Goal: Task Accomplishment & Management: Manage account settings

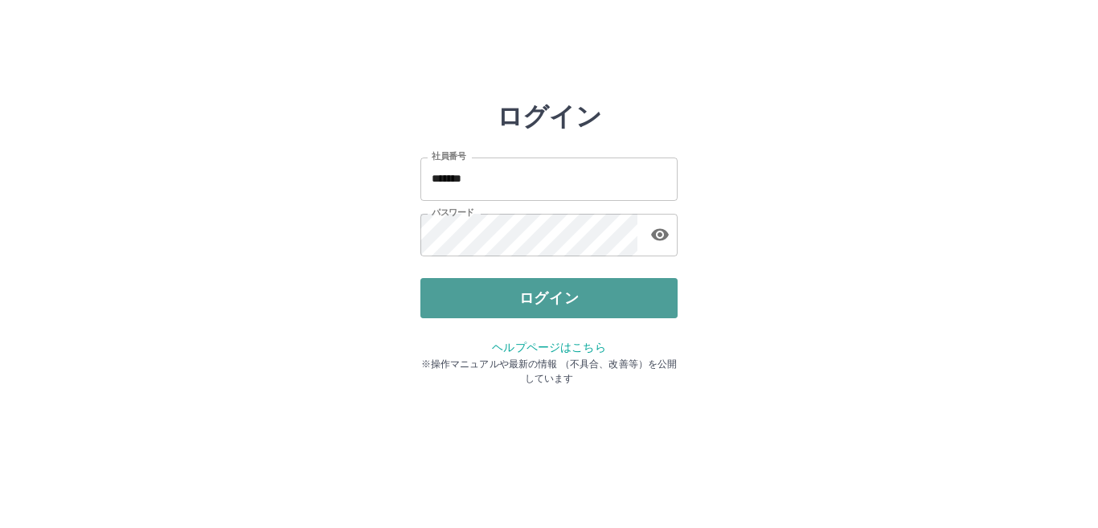
click at [493, 305] on button "ログイン" at bounding box center [548, 298] width 257 height 40
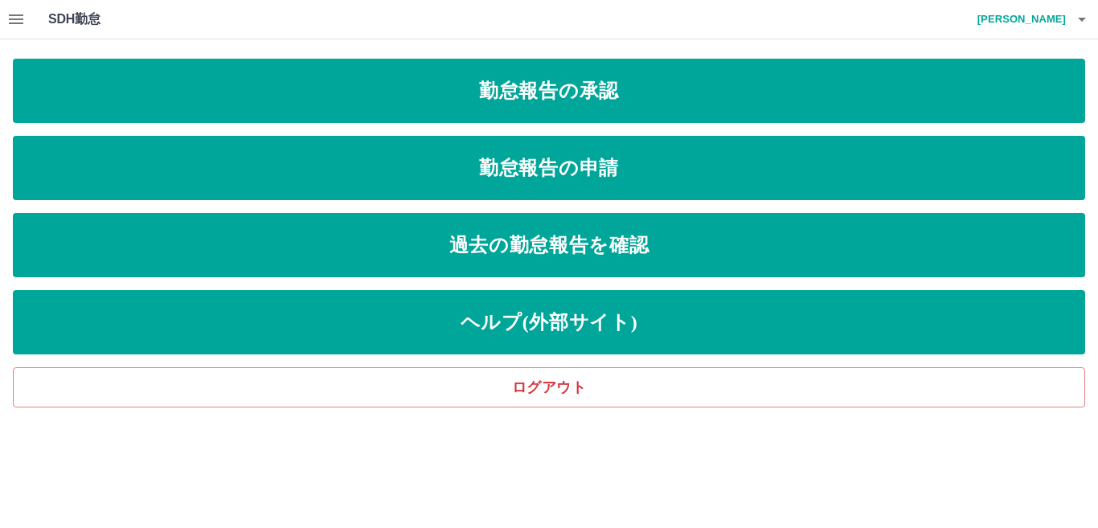
click at [18, 18] on icon "button" at bounding box center [15, 19] width 19 height 19
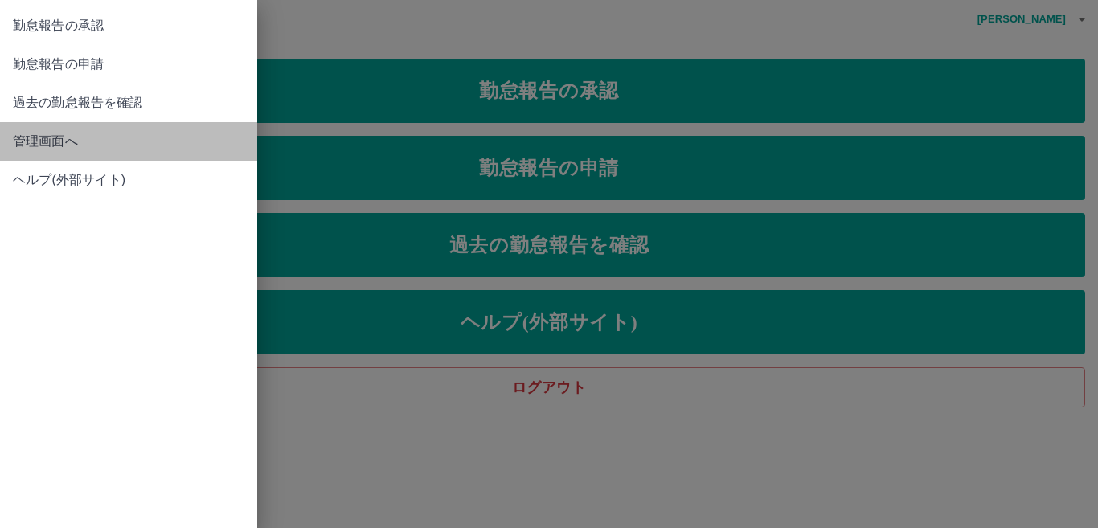
click at [39, 137] on span "管理画面へ" at bounding box center [128, 141] width 231 height 19
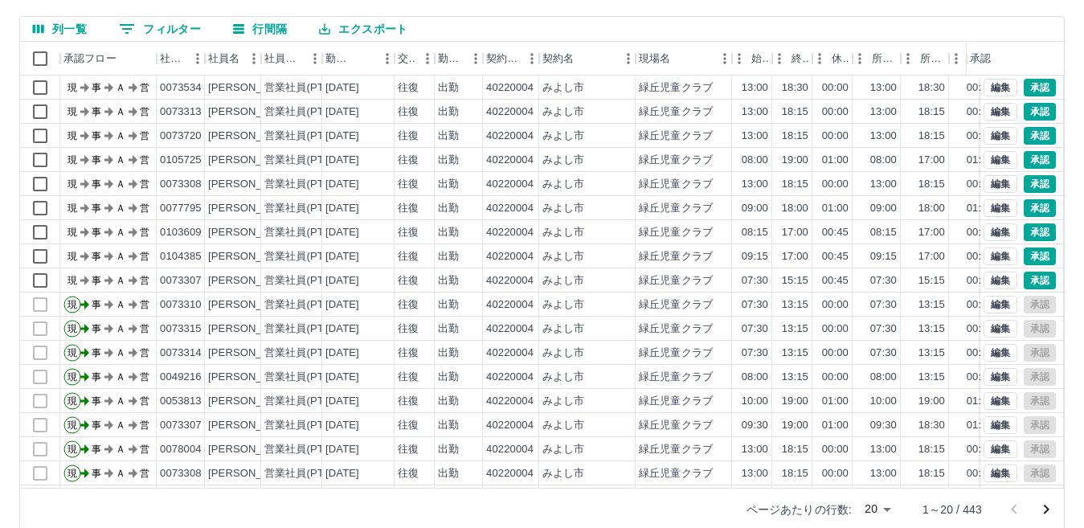
scroll to position [151, 0]
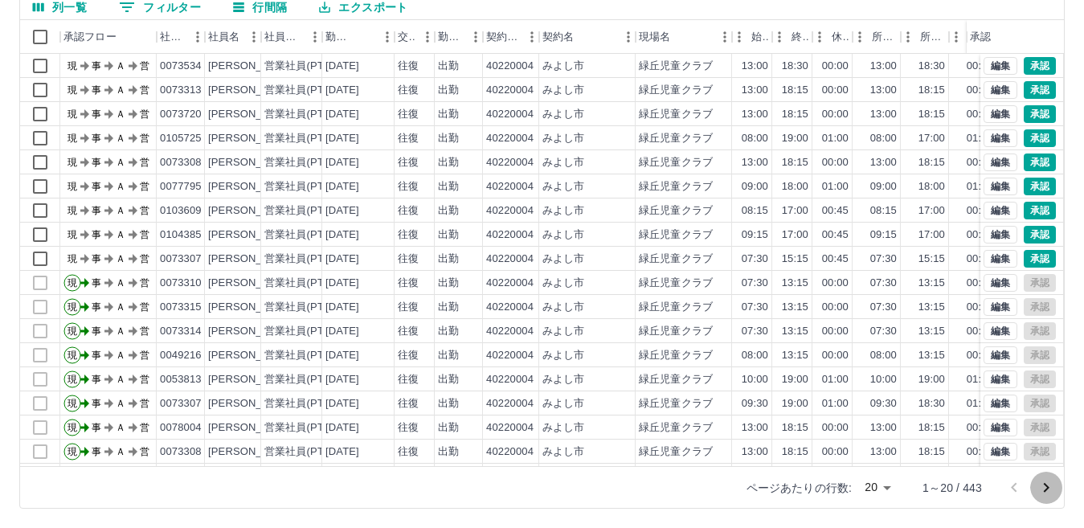
click at [1045, 486] on icon "次のページへ" at bounding box center [1046, 487] width 19 height 19
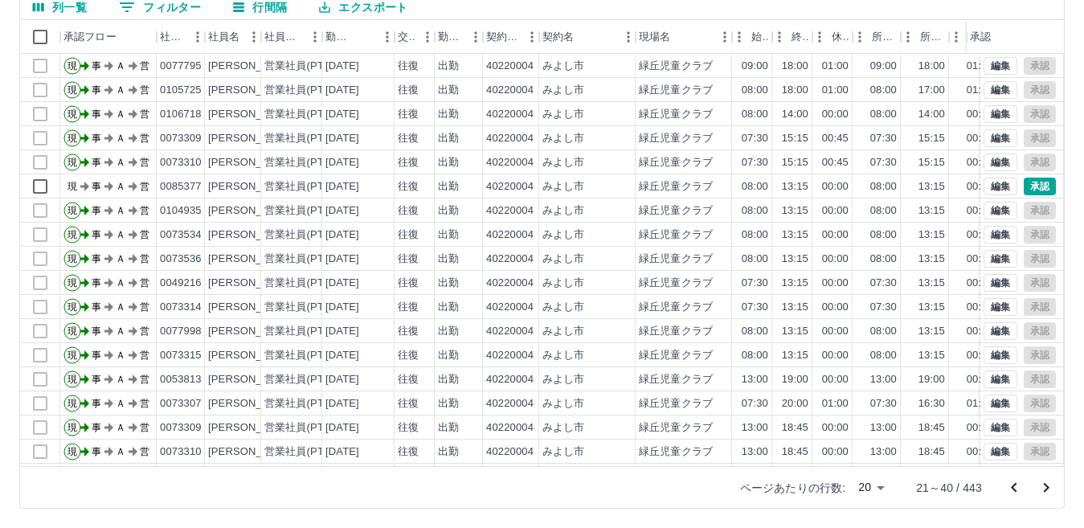
scroll to position [84, 0]
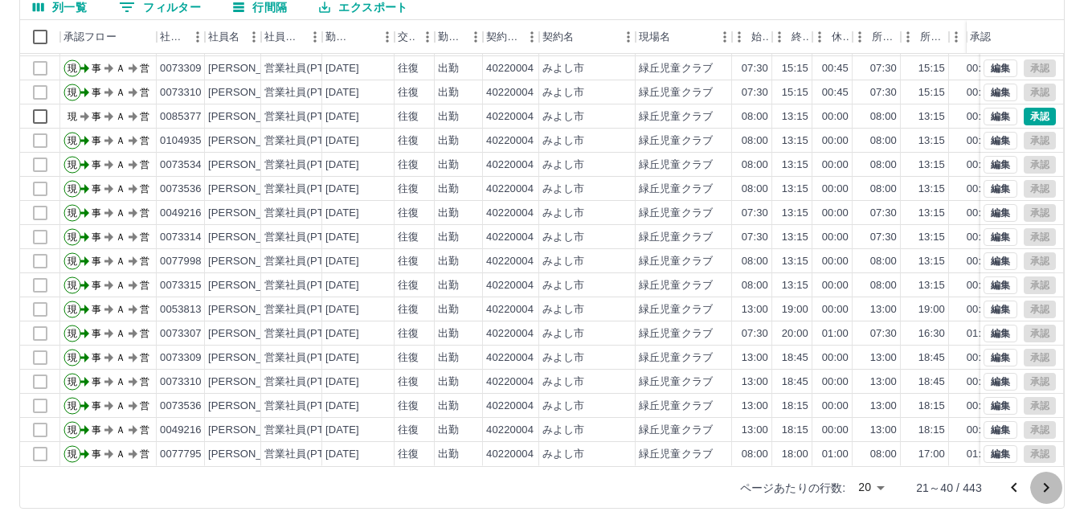
click at [1049, 488] on icon "次のページへ" at bounding box center [1046, 487] width 19 height 19
click at [1046, 489] on icon "次のページへ" at bounding box center [1047, 488] width 6 height 10
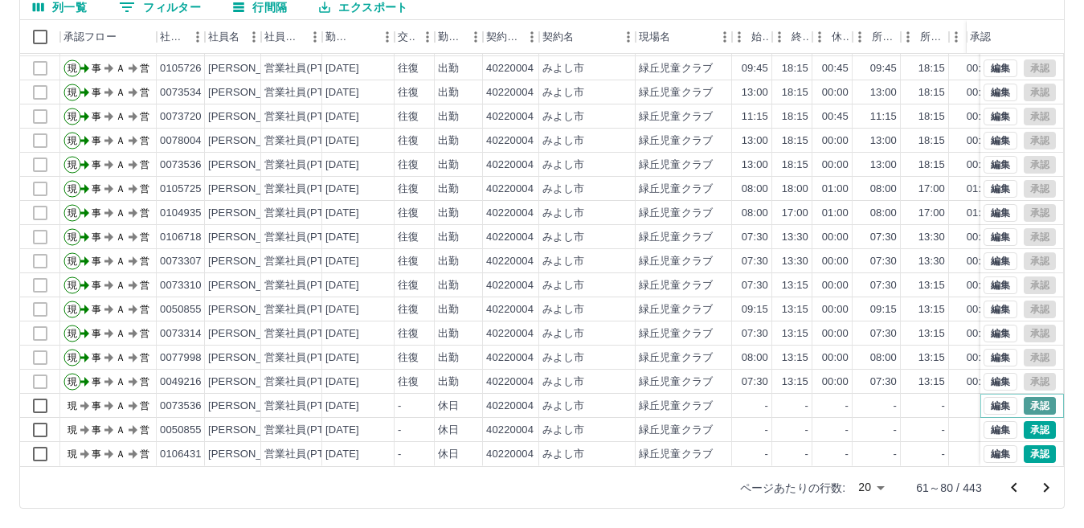
click at [1024, 397] on button "承認" at bounding box center [1040, 406] width 32 height 18
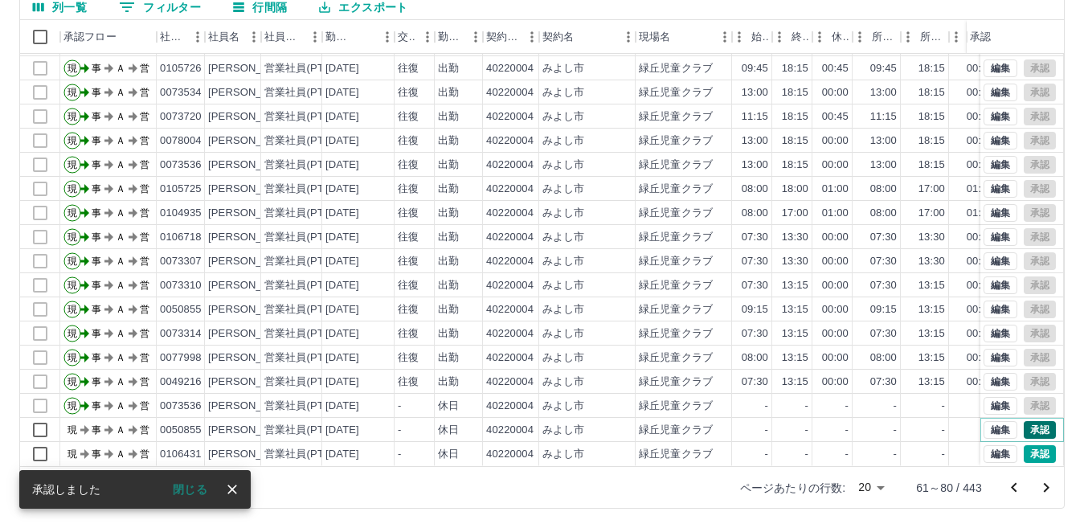
click at [1024, 421] on button "承認" at bounding box center [1040, 430] width 32 height 18
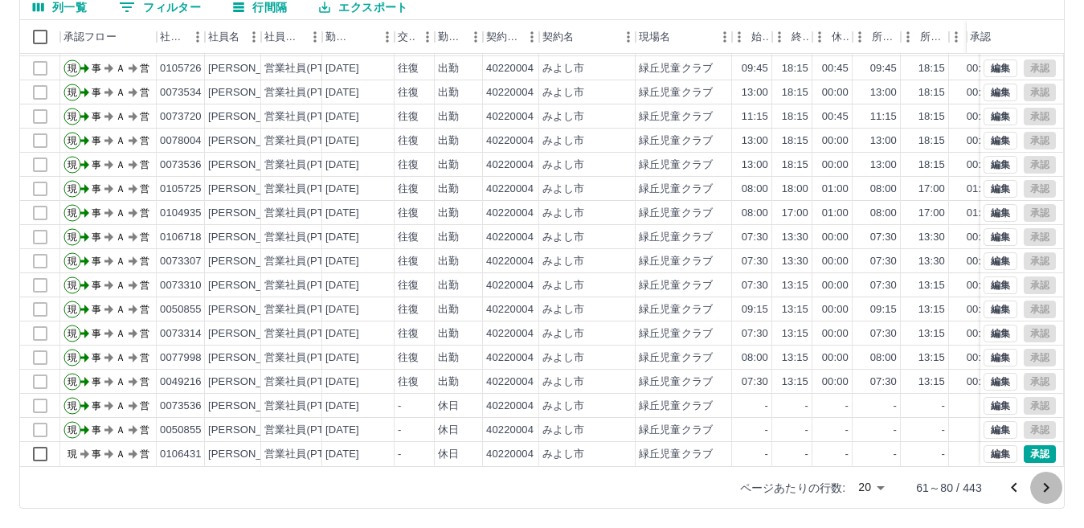
click at [1045, 485] on icon "次のページへ" at bounding box center [1047, 488] width 6 height 10
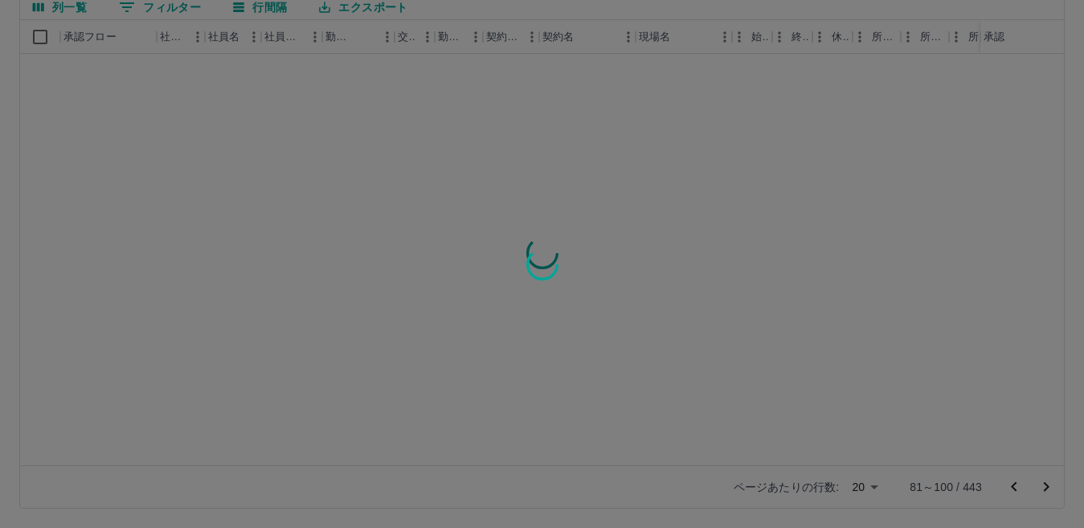
scroll to position [0, 0]
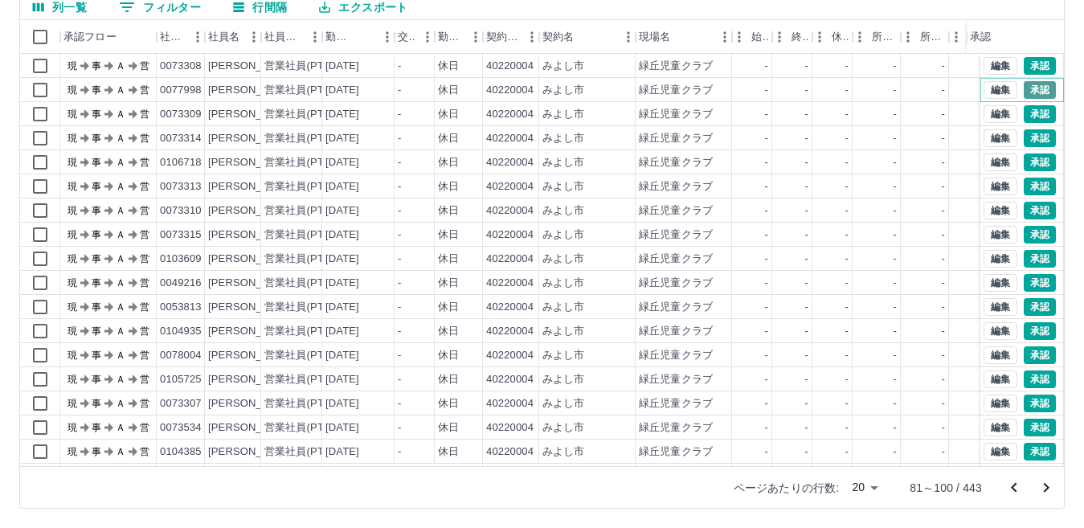
click at [1032, 88] on button "承認" at bounding box center [1040, 90] width 32 height 18
click at [1024, 144] on button "承認" at bounding box center [1040, 138] width 32 height 18
click at [1029, 186] on button "承認" at bounding box center [1040, 187] width 32 height 18
click at [1028, 236] on button "承認" at bounding box center [1040, 235] width 32 height 18
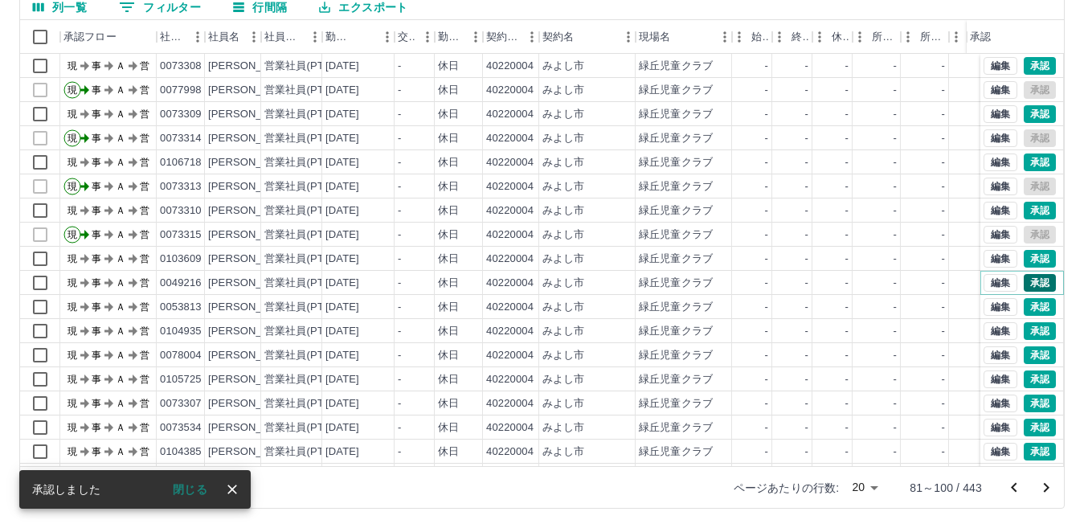
click at [1024, 284] on button "承認" at bounding box center [1040, 283] width 32 height 18
click at [1025, 301] on button "承認" at bounding box center [1040, 307] width 32 height 18
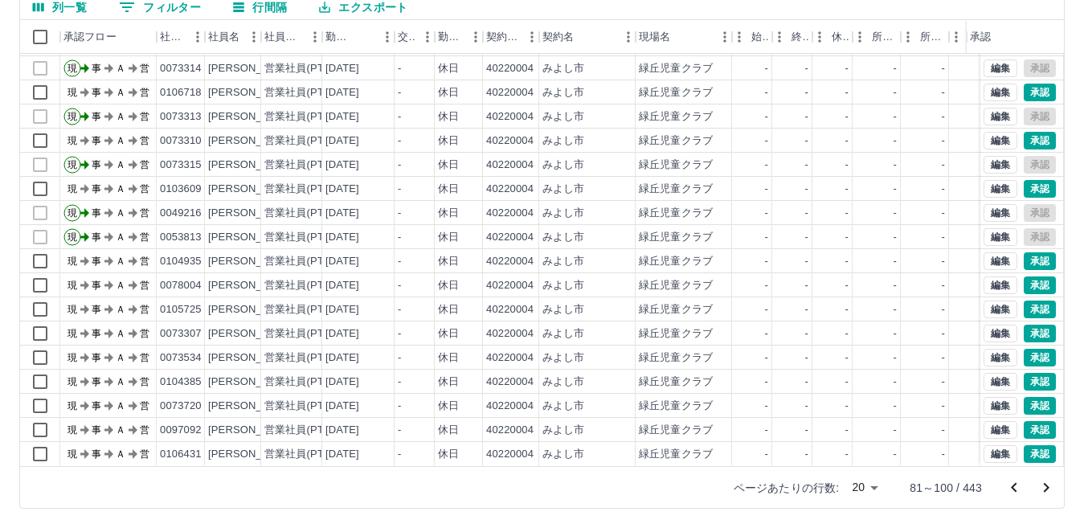
scroll to position [84, 0]
click at [1024, 397] on button "承認" at bounding box center [1040, 406] width 32 height 18
click at [1045, 485] on icon "次のページへ" at bounding box center [1047, 488] width 6 height 10
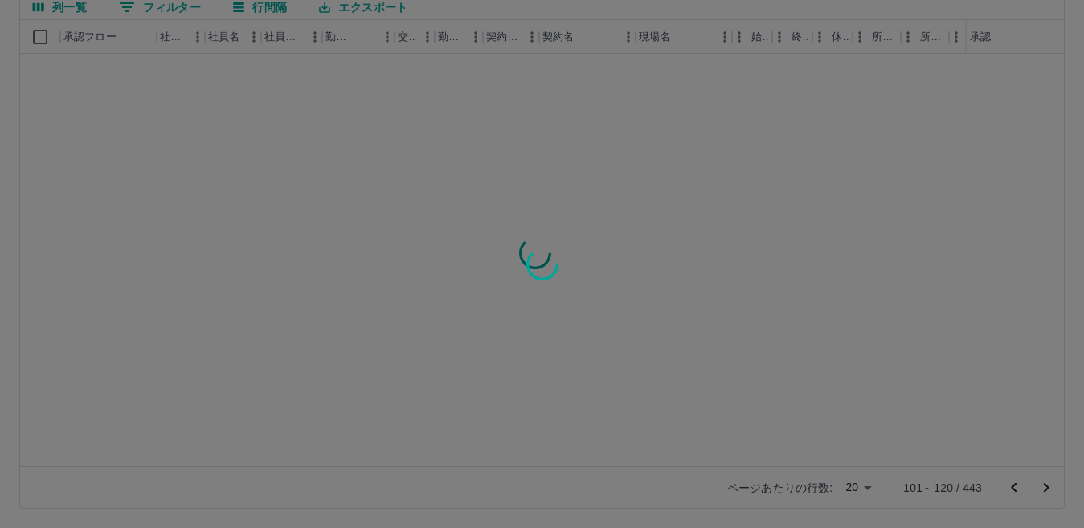
scroll to position [0, 0]
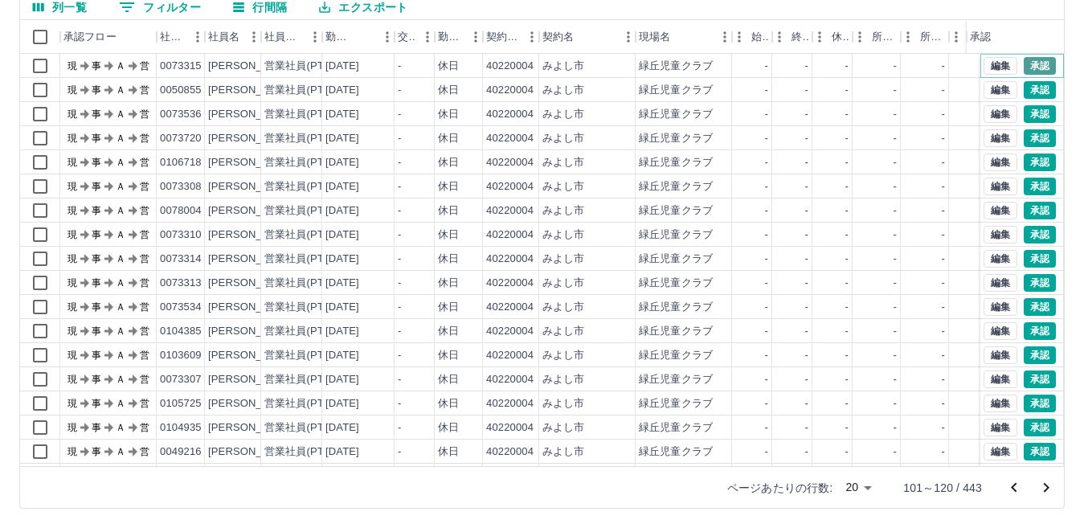
click at [1027, 63] on button "承認" at bounding box center [1040, 66] width 32 height 18
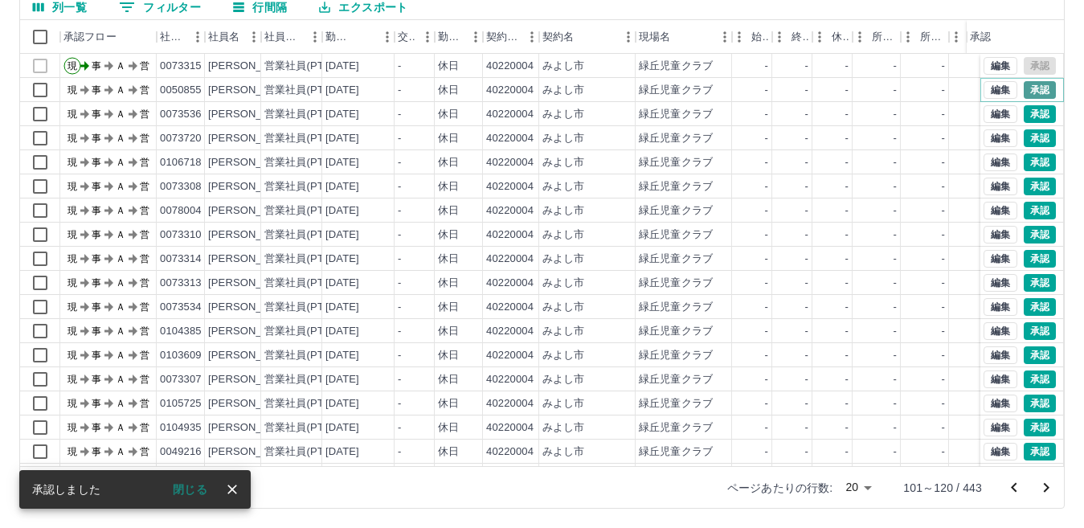
click at [1028, 88] on button "承認" at bounding box center [1040, 90] width 32 height 18
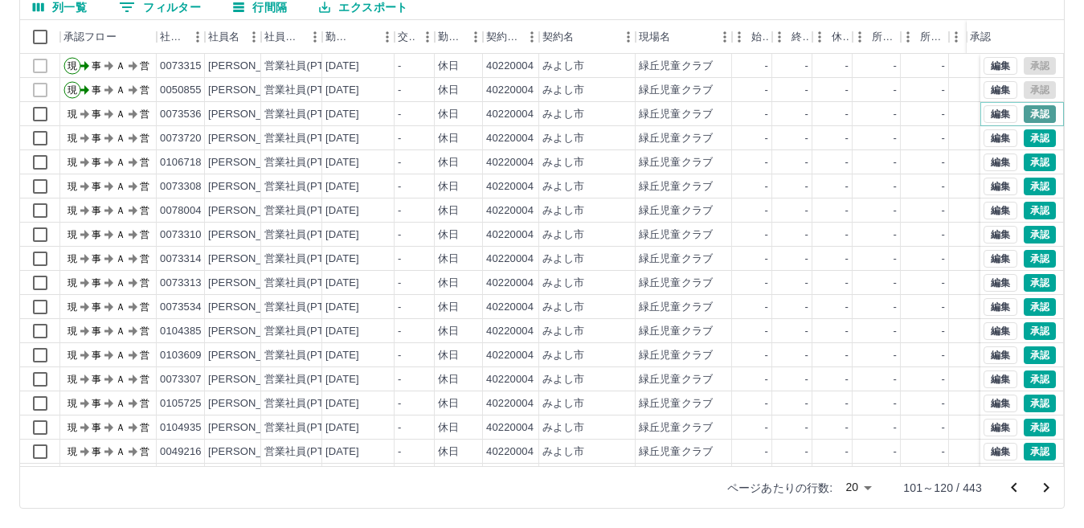
click at [1024, 114] on button "承認" at bounding box center [1040, 114] width 32 height 18
click at [1029, 137] on button "承認" at bounding box center [1040, 138] width 32 height 18
click at [1031, 255] on button "承認" at bounding box center [1040, 259] width 32 height 18
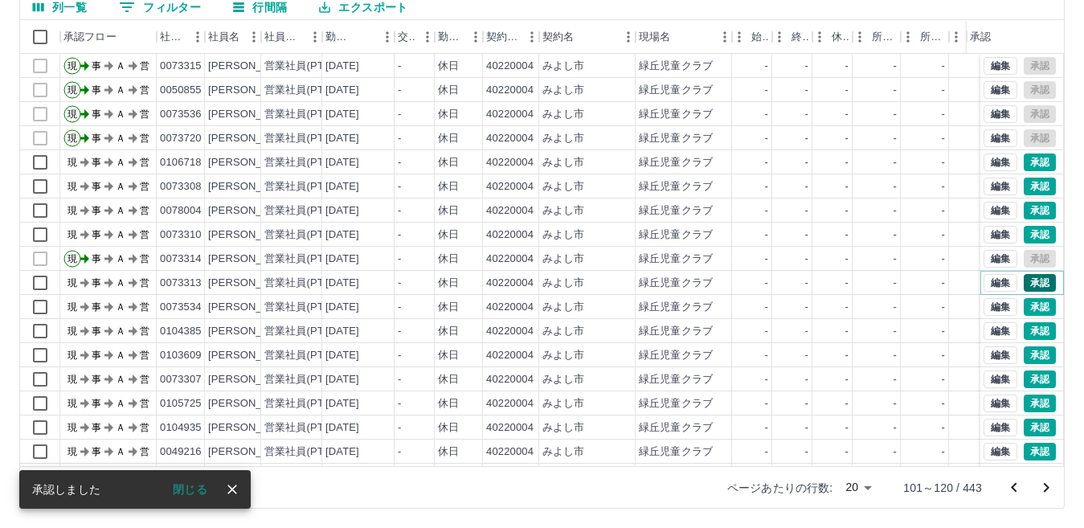
click at [1032, 282] on button "承認" at bounding box center [1040, 283] width 32 height 18
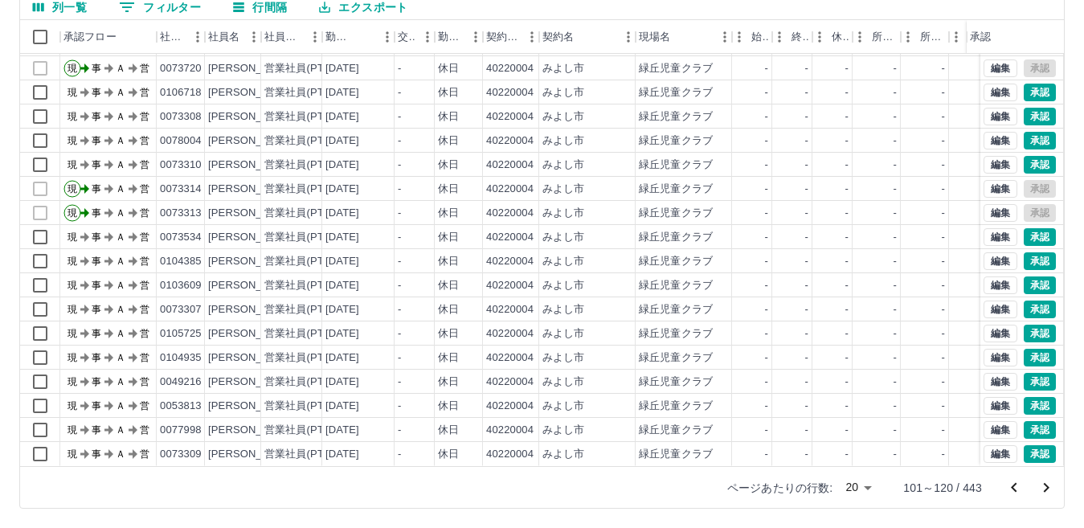
scroll to position [84, 0]
click at [1031, 373] on button "承認" at bounding box center [1040, 382] width 32 height 18
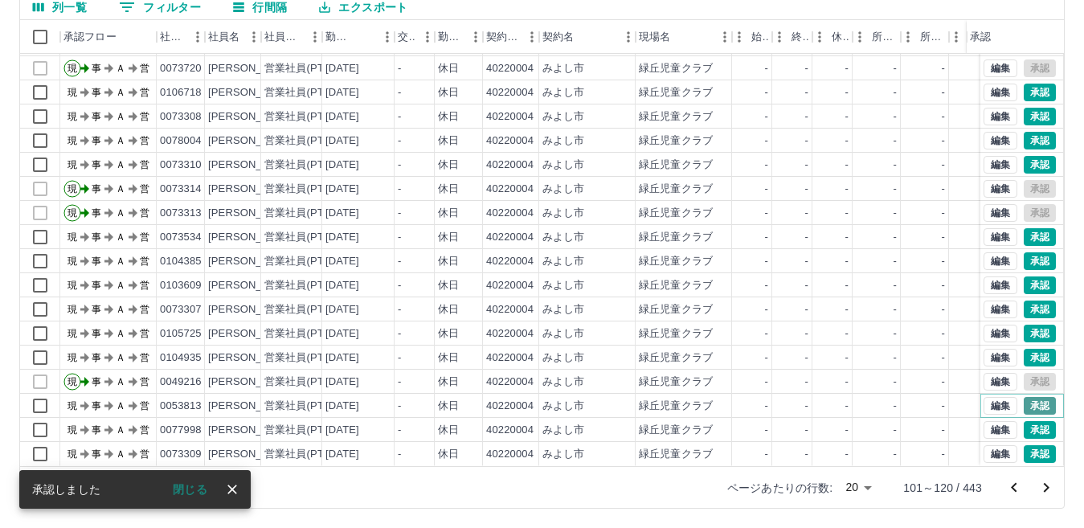
click at [1026, 397] on button "承認" at bounding box center [1040, 406] width 32 height 18
click at [1027, 421] on button "承認" at bounding box center [1040, 430] width 32 height 18
click at [1045, 485] on icon "次のページへ" at bounding box center [1047, 488] width 6 height 10
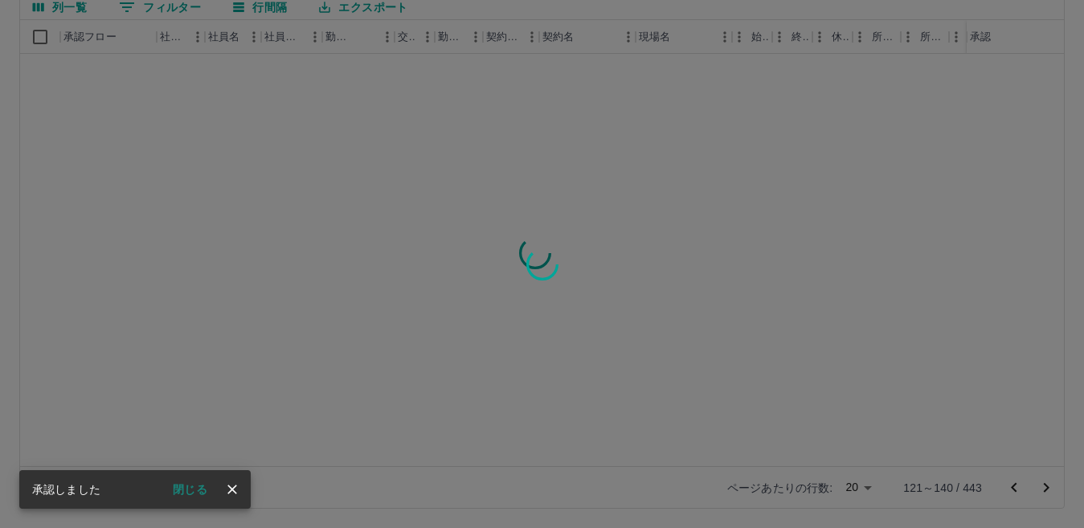
scroll to position [0, 0]
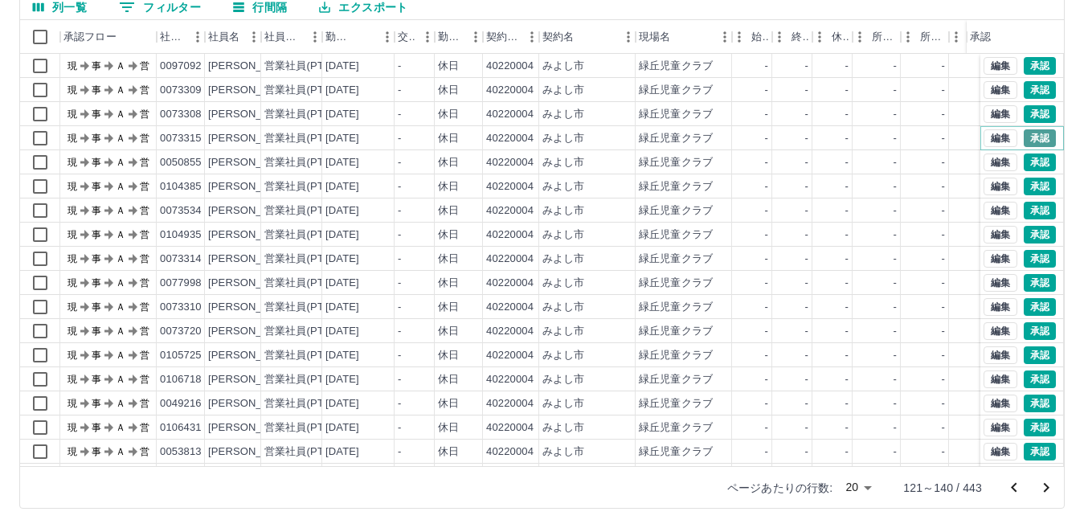
click at [1025, 138] on button "承認" at bounding box center [1040, 138] width 32 height 18
click at [1028, 164] on button "承認" at bounding box center [1040, 162] width 32 height 18
click at [1026, 259] on button "承認" at bounding box center [1040, 259] width 32 height 18
click at [1027, 283] on button "承認" at bounding box center [1040, 283] width 32 height 18
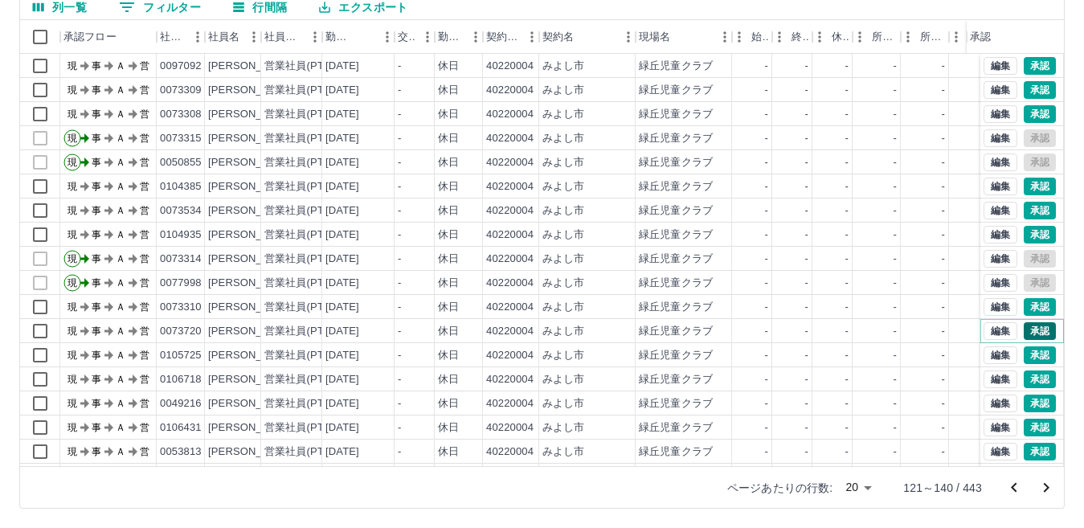
click at [1026, 329] on button "承認" at bounding box center [1040, 331] width 32 height 18
click at [1024, 402] on button "承認" at bounding box center [1040, 404] width 32 height 18
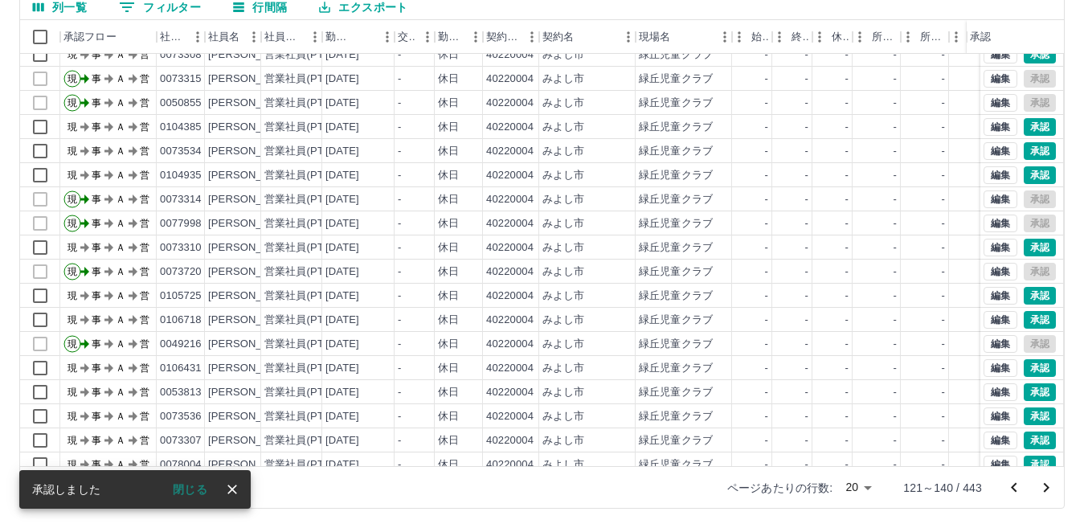
scroll to position [84, 0]
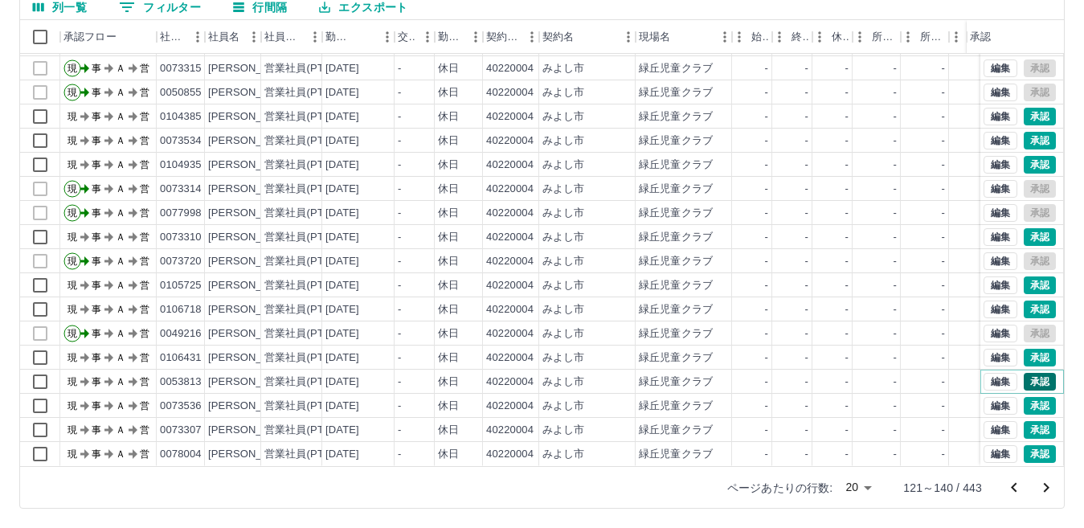
click at [1028, 373] on button "承認" at bounding box center [1040, 382] width 32 height 18
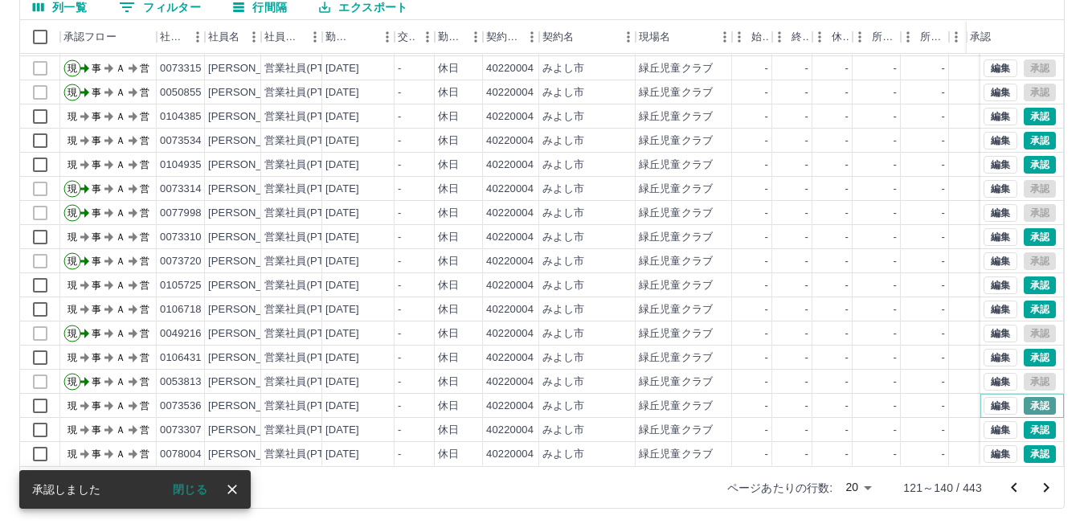
click at [1024, 397] on button "承認" at bounding box center [1040, 406] width 32 height 18
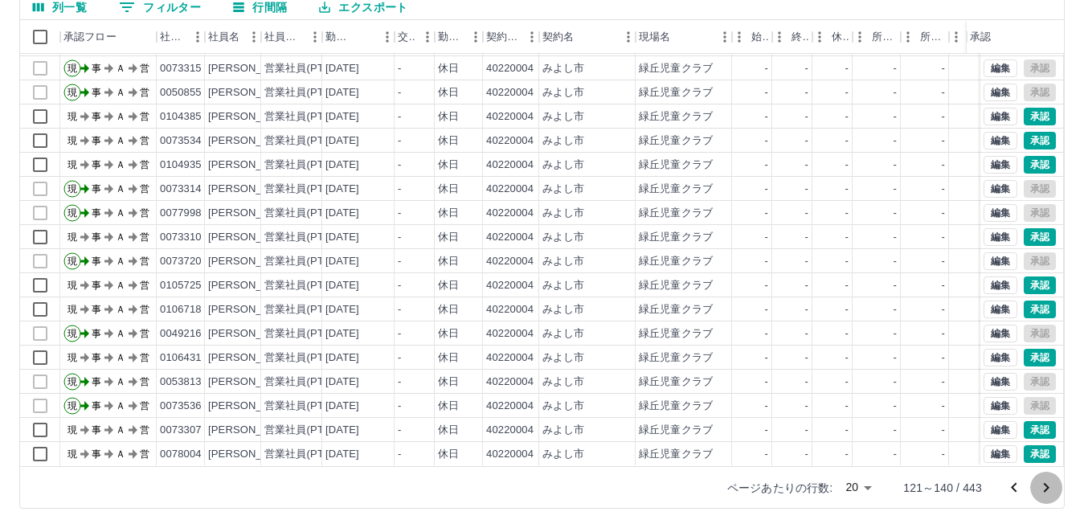
click at [1045, 485] on icon "次のページへ" at bounding box center [1046, 487] width 19 height 19
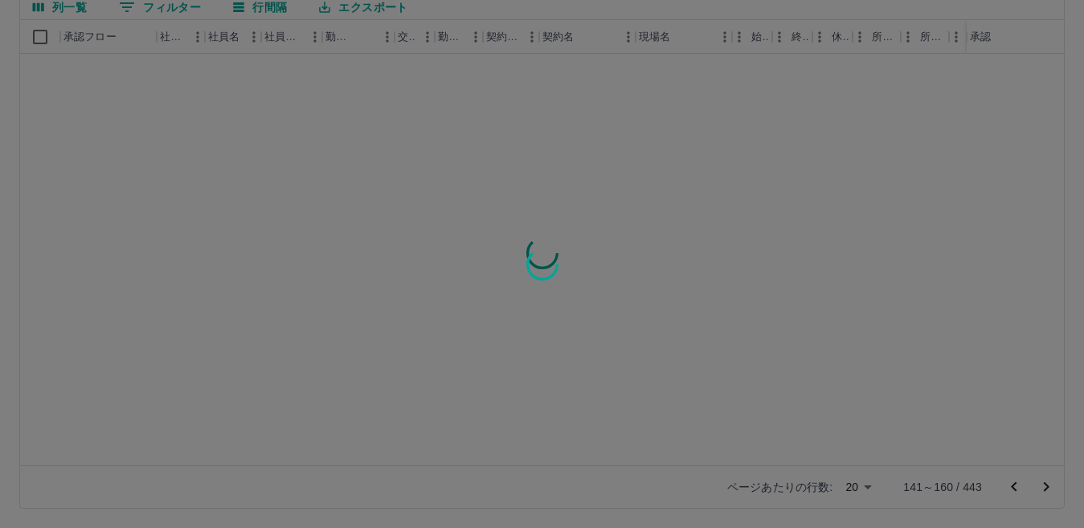
scroll to position [0, 0]
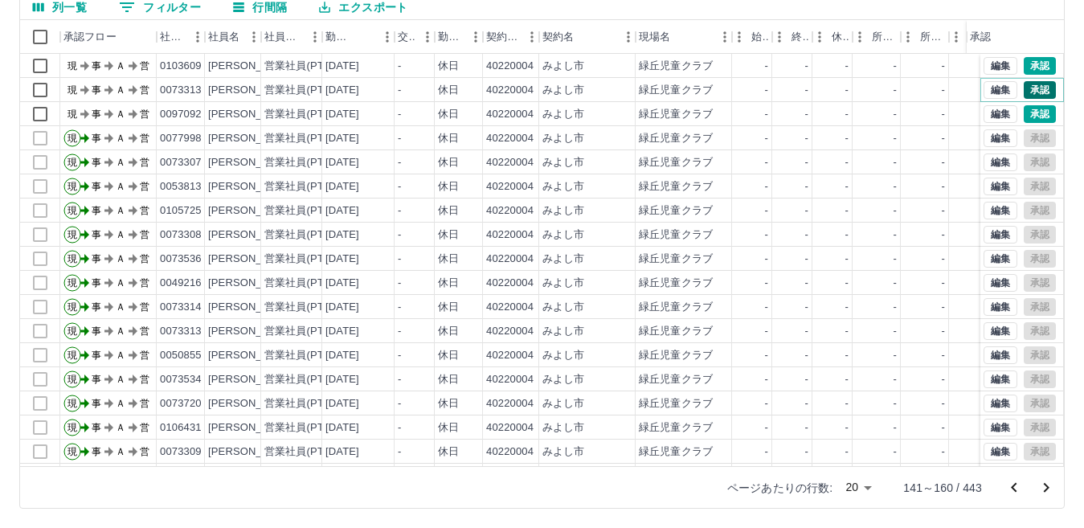
click at [1024, 88] on button "承認" at bounding box center [1040, 90] width 32 height 18
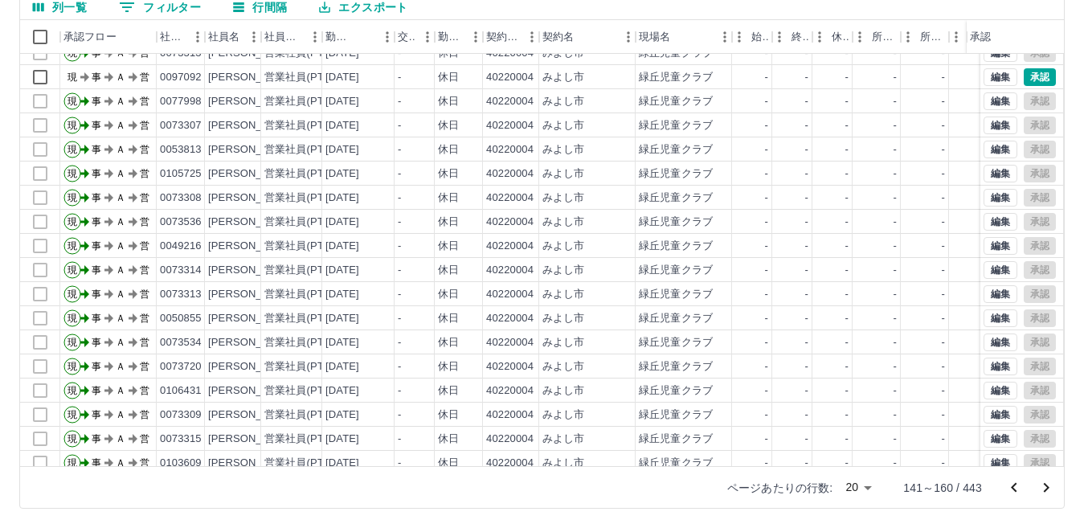
scroll to position [84, 0]
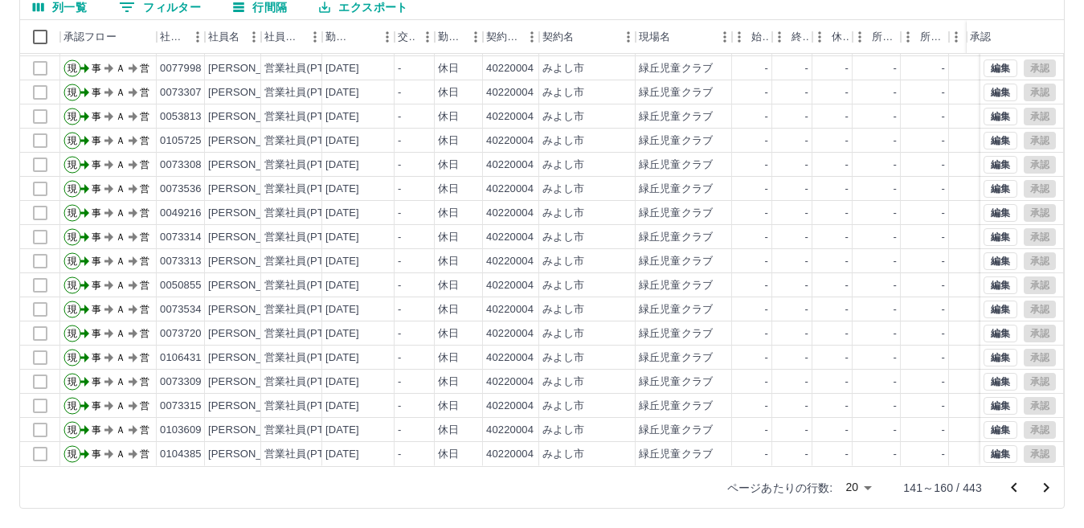
click at [1049, 487] on icon "次のページへ" at bounding box center [1047, 488] width 6 height 10
click at [1043, 488] on icon "次のページへ" at bounding box center [1046, 487] width 19 height 19
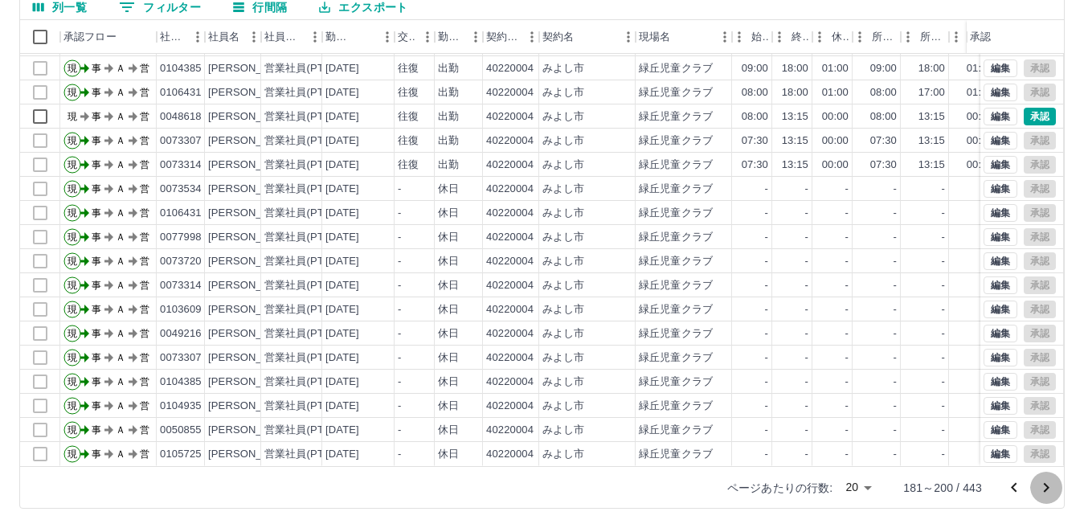
click at [1044, 487] on icon "次のページへ" at bounding box center [1046, 487] width 19 height 19
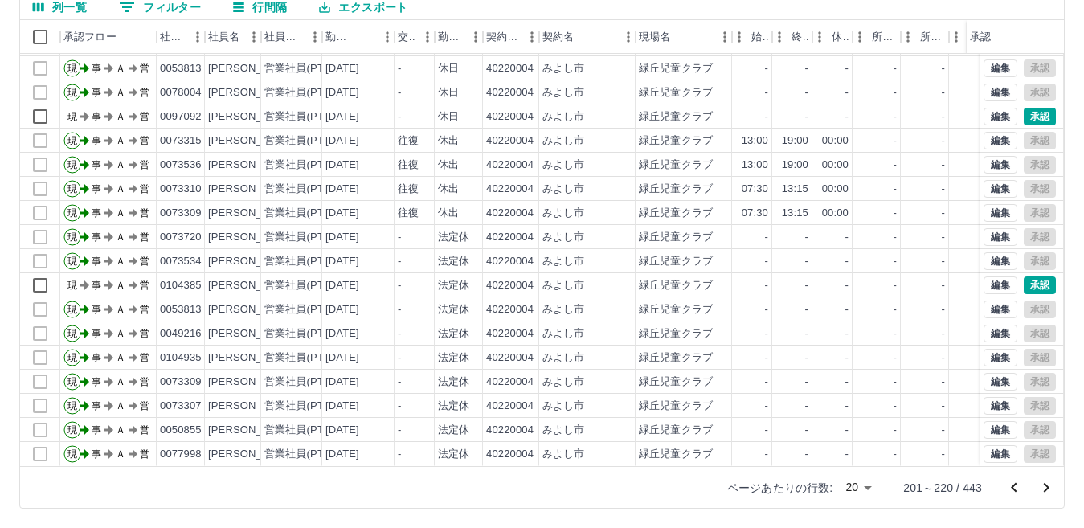
click at [1045, 485] on icon "次のページへ" at bounding box center [1046, 487] width 19 height 19
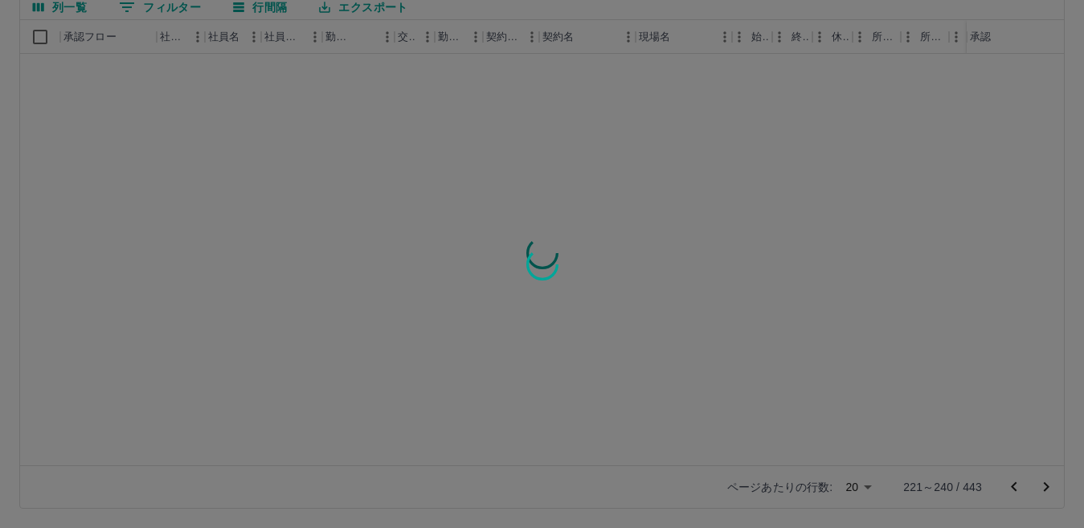
scroll to position [0, 0]
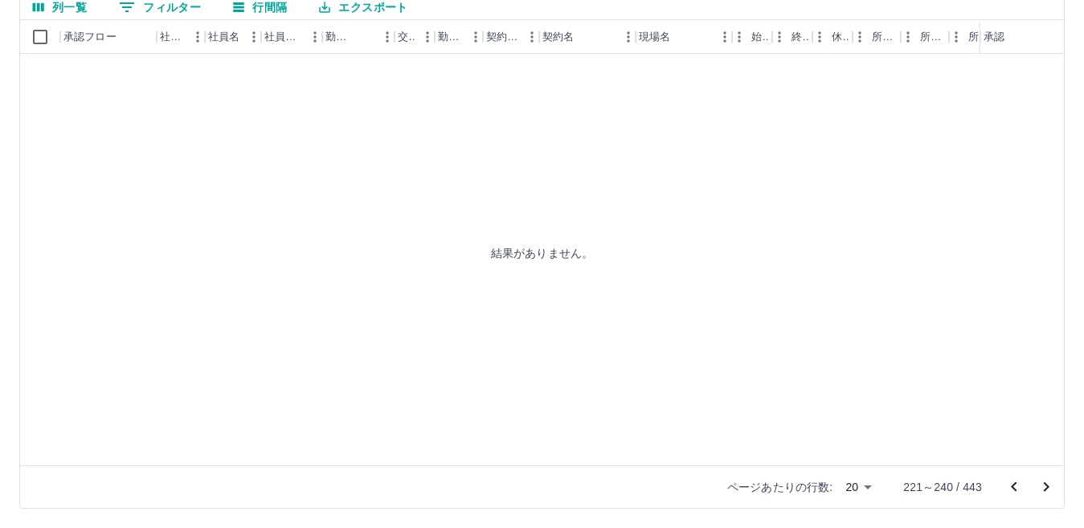
click at [1048, 489] on icon "次のページへ" at bounding box center [1047, 487] width 6 height 10
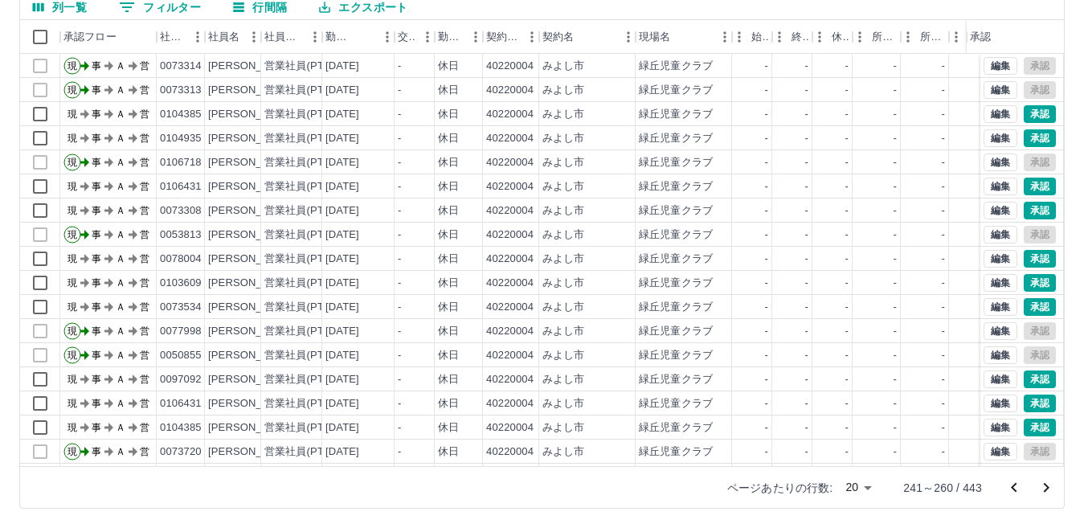
scroll to position [84, 0]
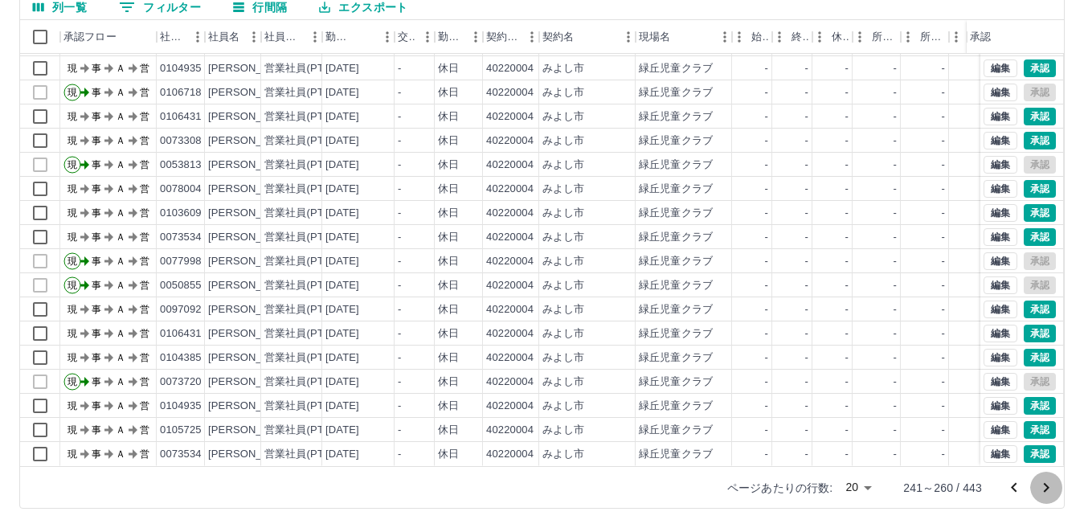
click at [1046, 486] on icon "次のページへ" at bounding box center [1046, 487] width 19 height 19
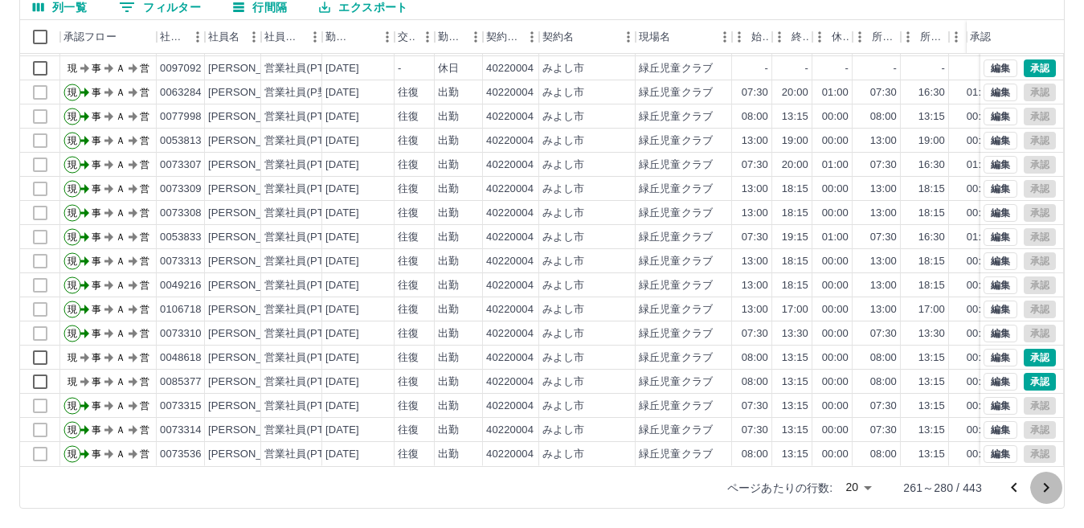
click at [1049, 487] on icon "次のページへ" at bounding box center [1047, 488] width 6 height 10
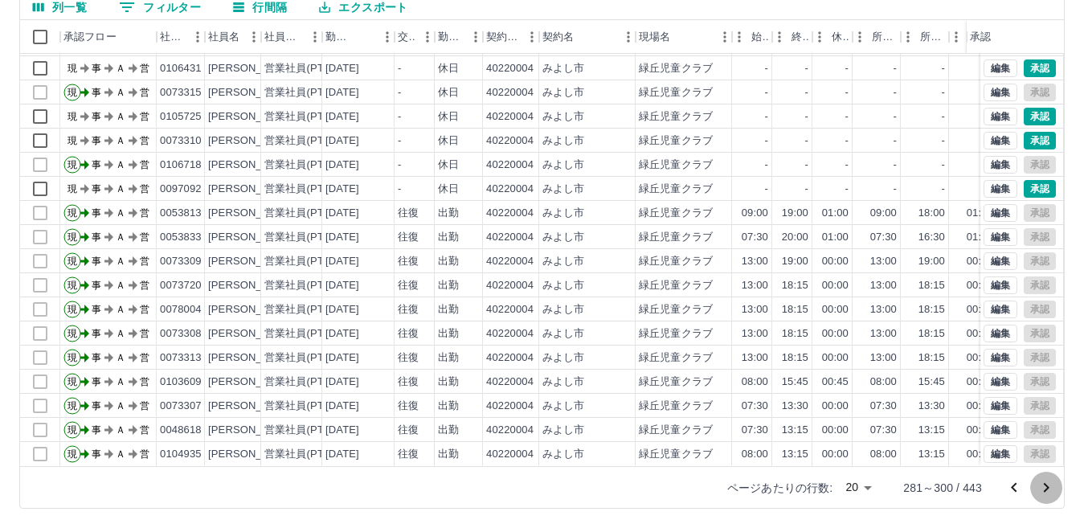
click at [1046, 486] on icon "次のページへ" at bounding box center [1047, 488] width 6 height 10
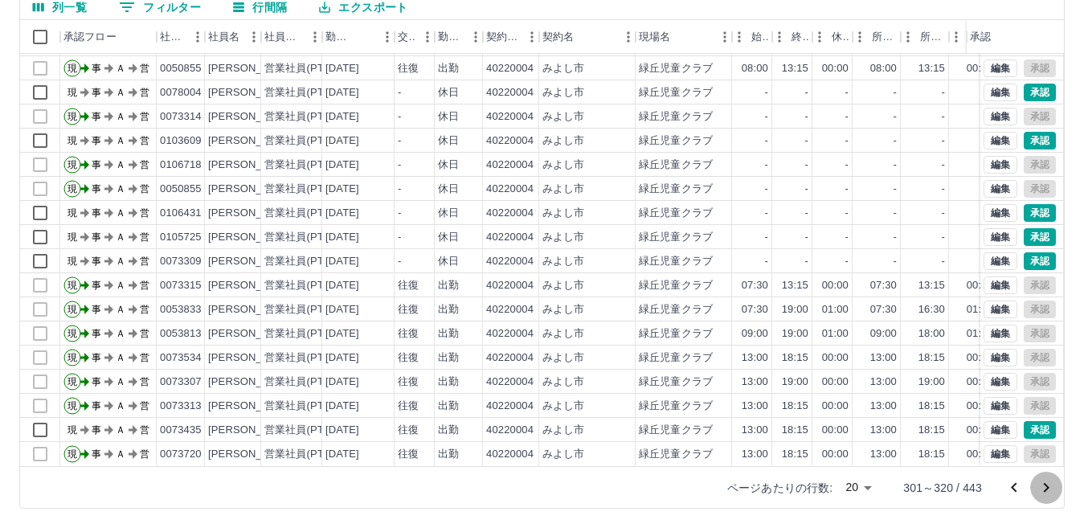
click at [1047, 492] on icon "次のページへ" at bounding box center [1046, 487] width 19 height 19
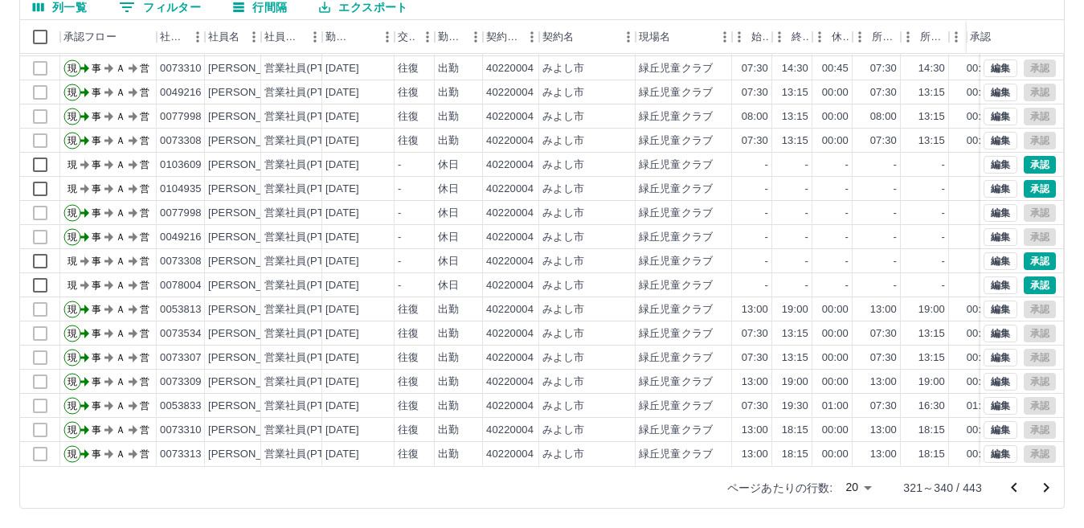
click at [1046, 487] on icon "次のページへ" at bounding box center [1046, 487] width 19 height 19
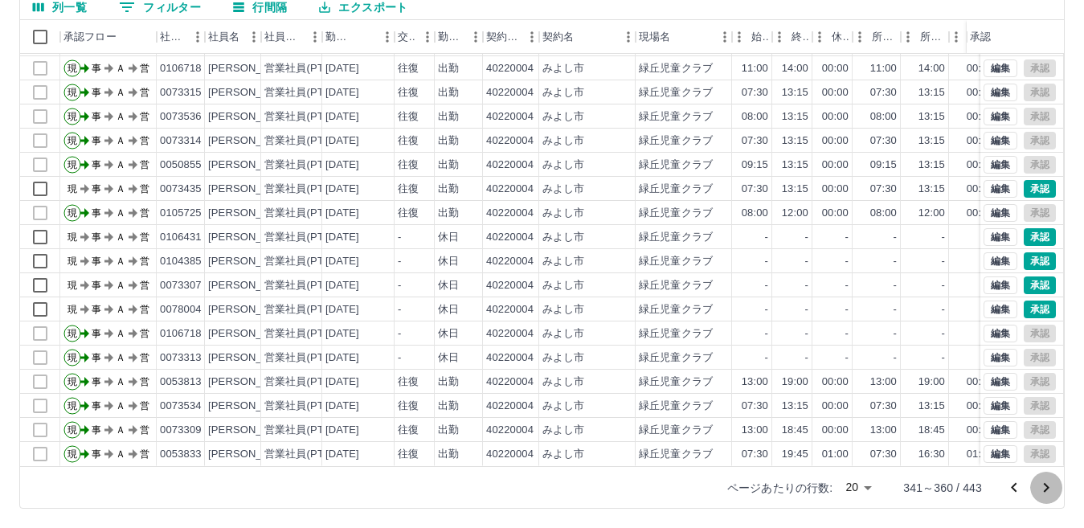
click at [1045, 487] on icon "次のページへ" at bounding box center [1046, 487] width 19 height 19
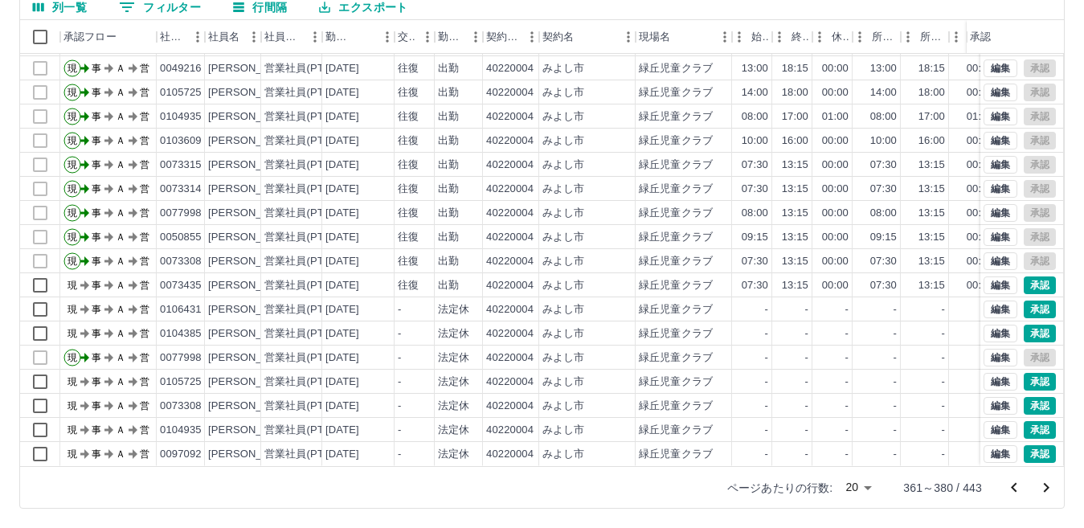
click at [1047, 485] on icon "次のページへ" at bounding box center [1047, 488] width 6 height 10
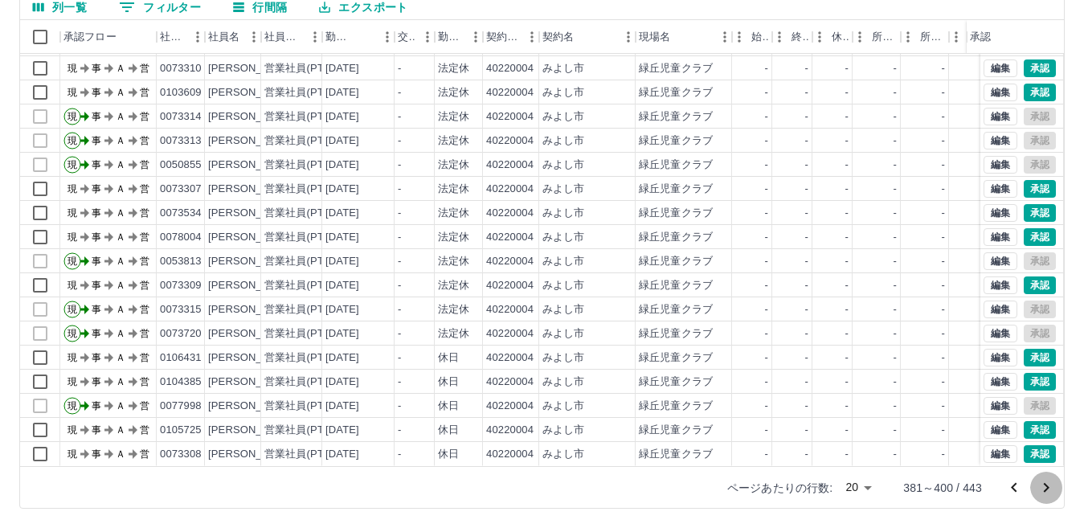
click at [1043, 489] on icon "次のページへ" at bounding box center [1046, 487] width 19 height 19
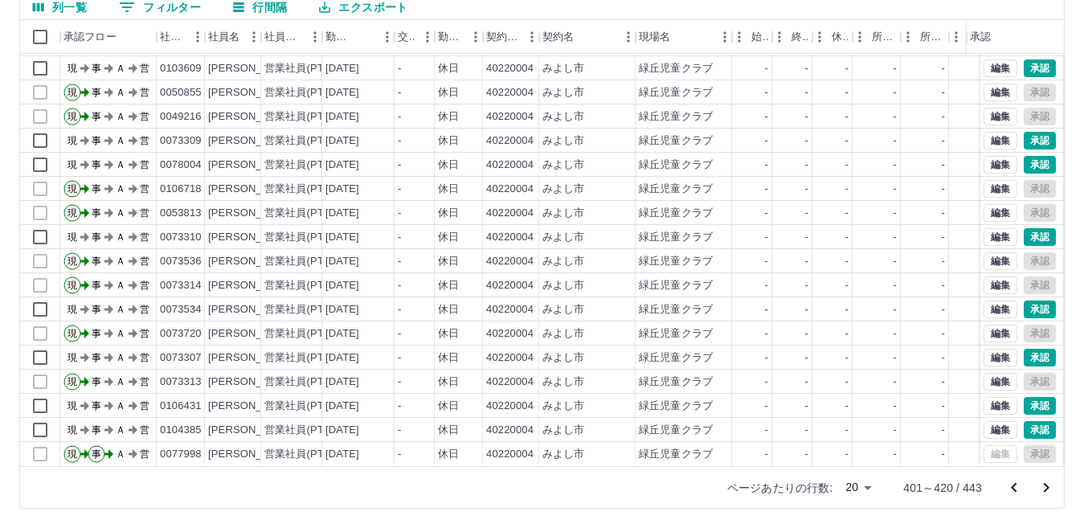
click at [1043, 486] on icon "次のページへ" at bounding box center [1046, 487] width 19 height 19
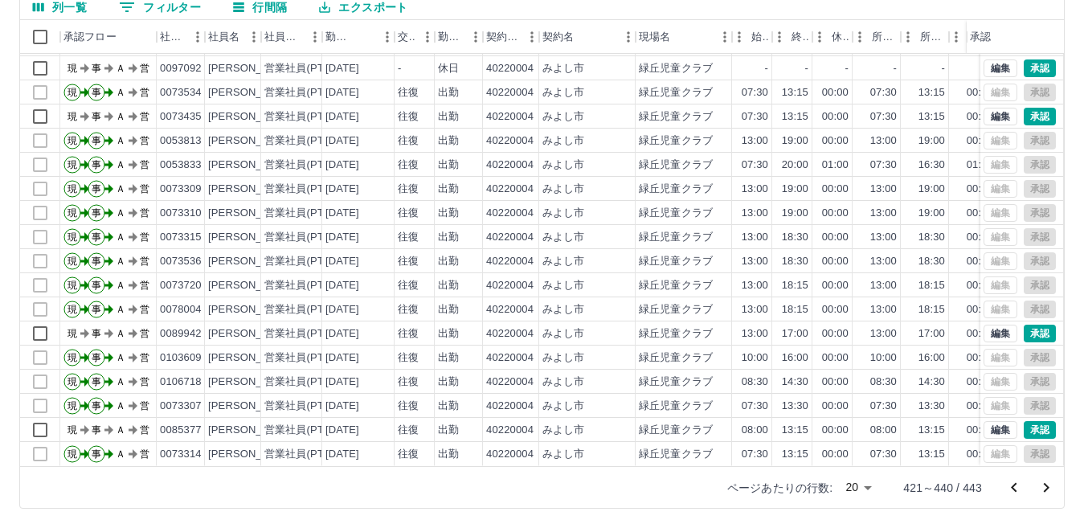
click at [1048, 486] on icon "次のページへ" at bounding box center [1047, 488] width 6 height 10
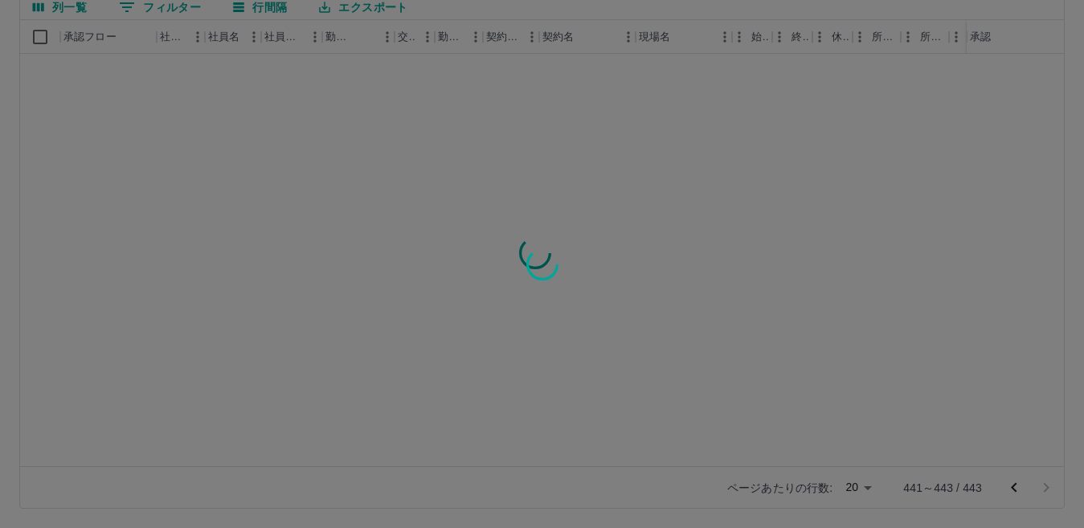
scroll to position [0, 0]
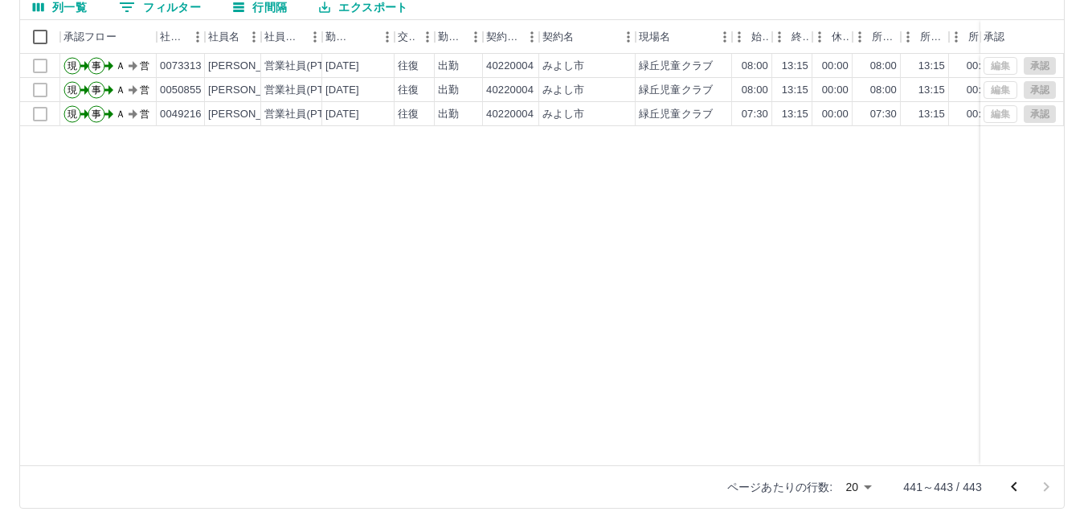
click at [1009, 485] on icon "前のページへ" at bounding box center [1013, 486] width 19 height 19
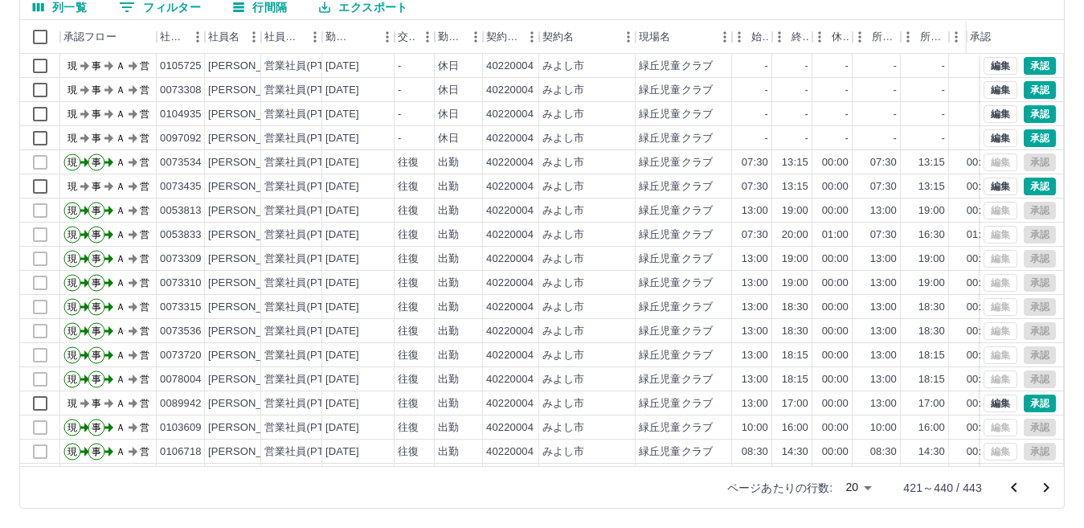
click at [1009, 485] on icon "前のページへ" at bounding box center [1013, 487] width 19 height 19
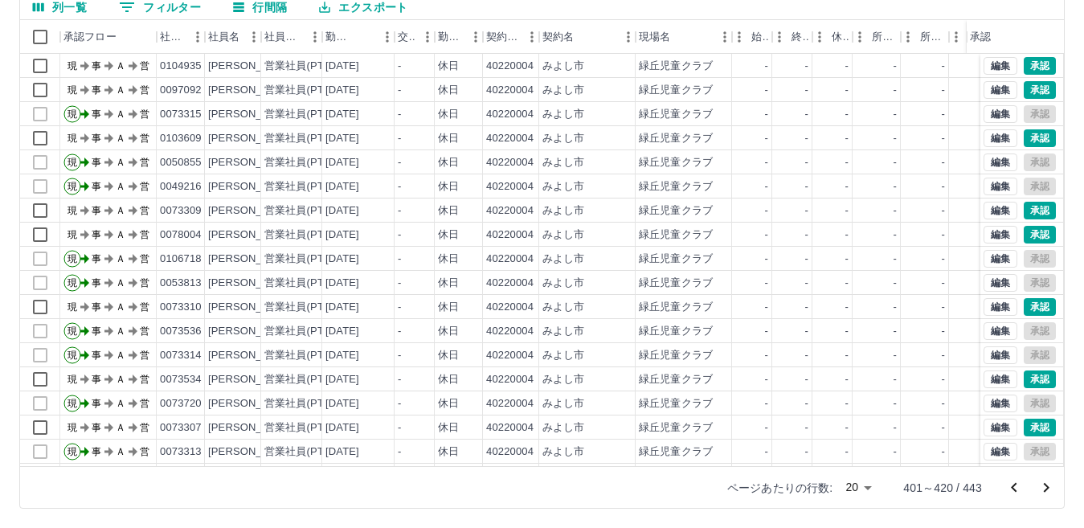
click at [1009, 485] on icon "前のページへ" at bounding box center [1013, 487] width 19 height 19
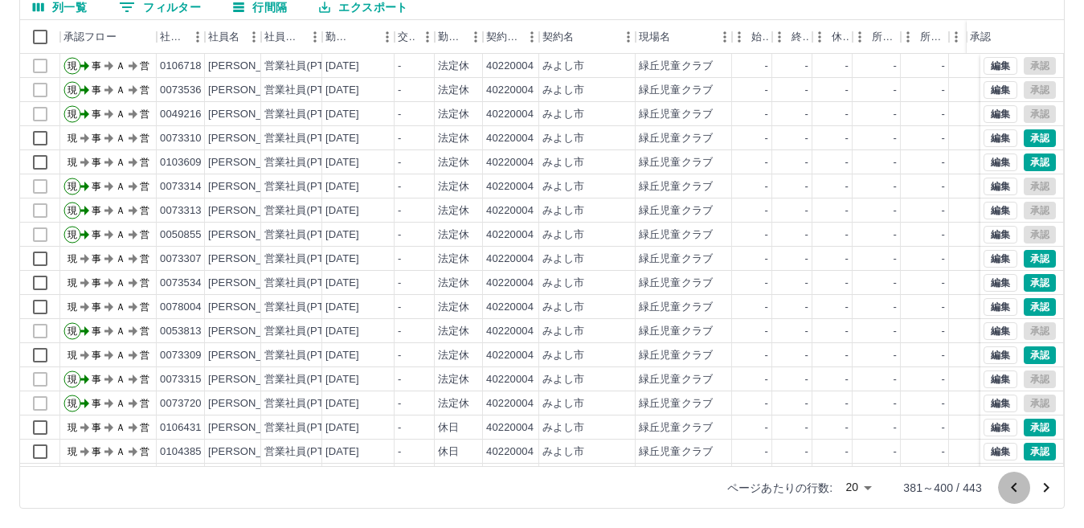
click at [1015, 486] on icon "前のページへ" at bounding box center [1013, 487] width 19 height 19
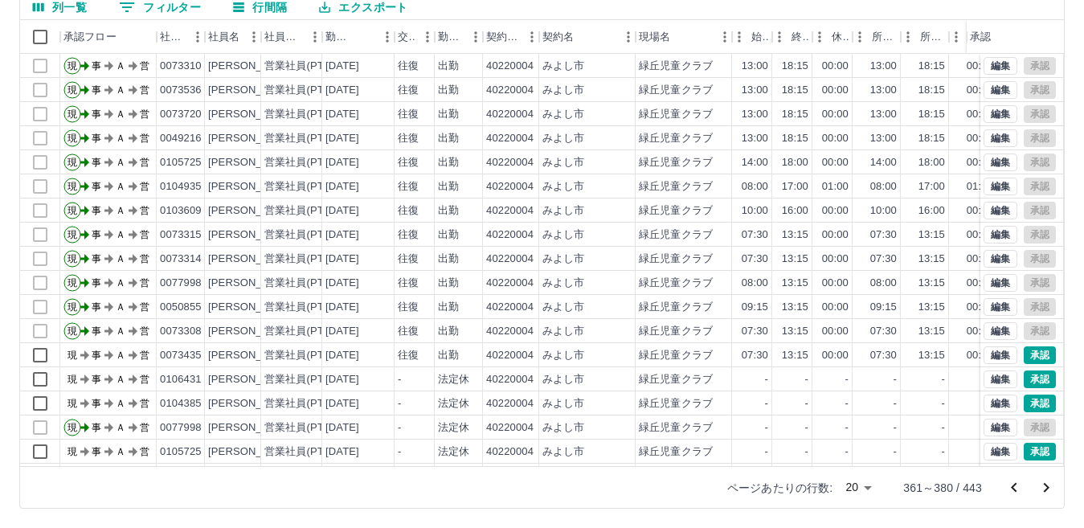
click at [1012, 485] on icon "前のページへ" at bounding box center [1013, 487] width 19 height 19
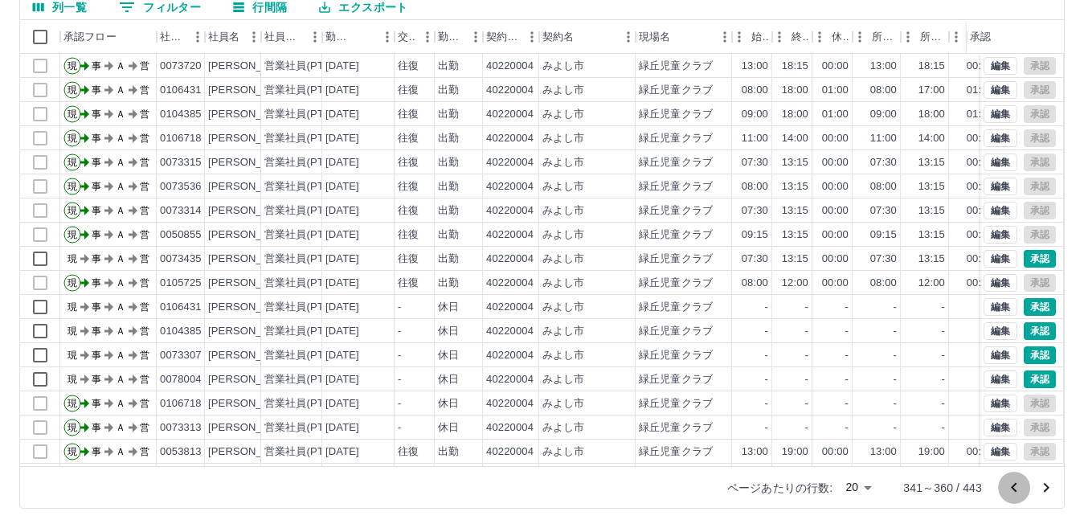
click at [1012, 485] on icon "前のページへ" at bounding box center [1013, 487] width 19 height 19
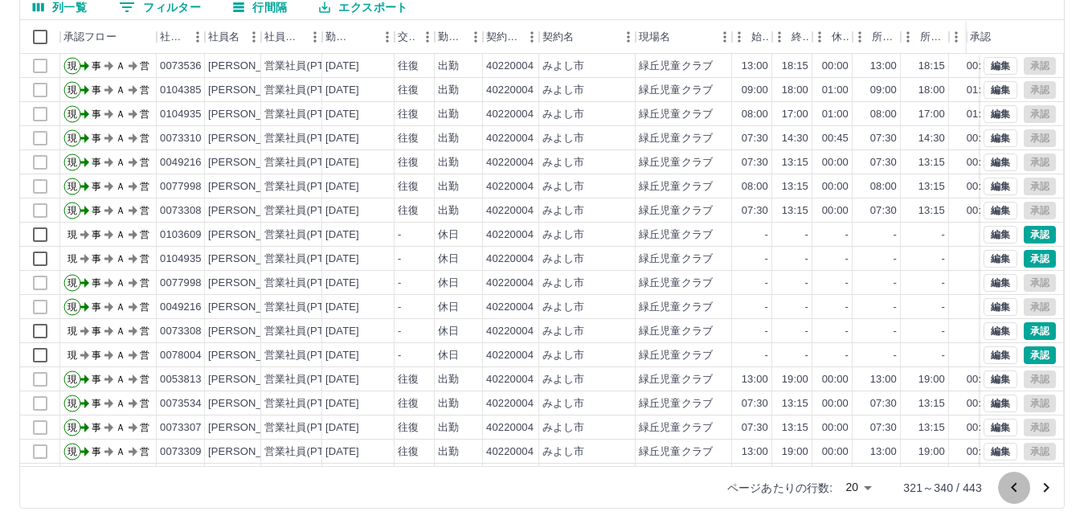
click at [1012, 485] on icon "前のページへ" at bounding box center [1013, 487] width 19 height 19
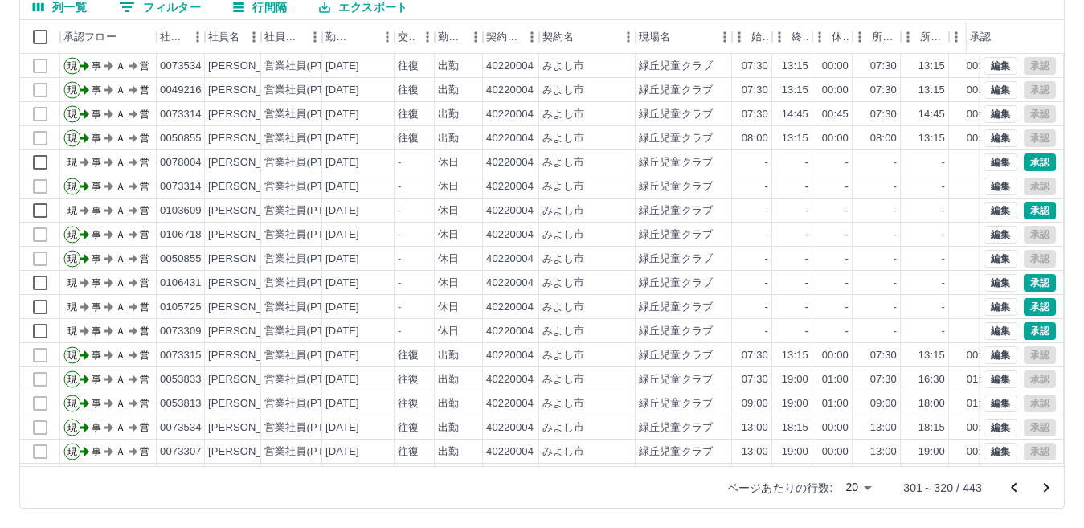
click at [1012, 485] on icon "前のページへ" at bounding box center [1013, 487] width 19 height 19
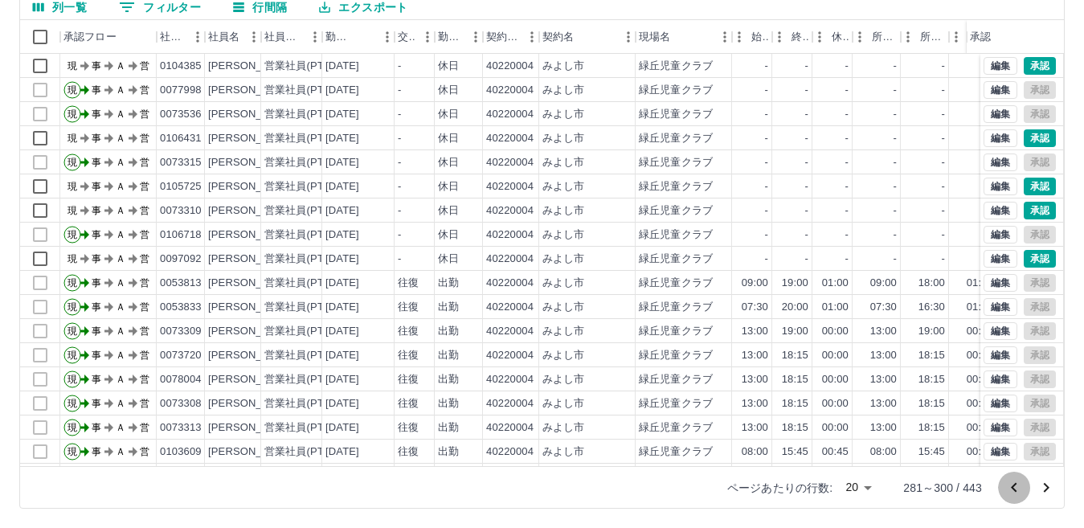
click at [1012, 485] on icon "前のページへ" at bounding box center [1013, 487] width 19 height 19
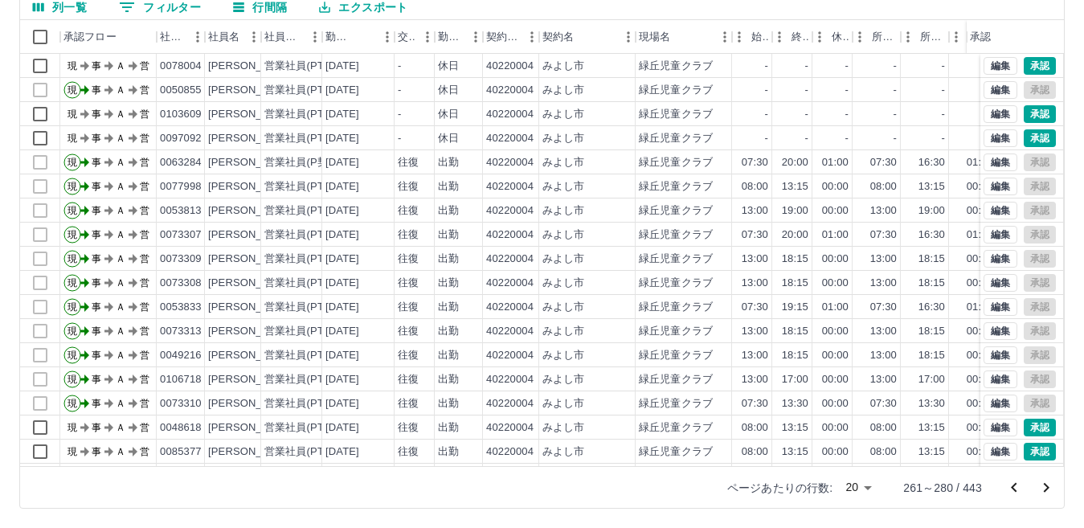
scroll to position [84, 0]
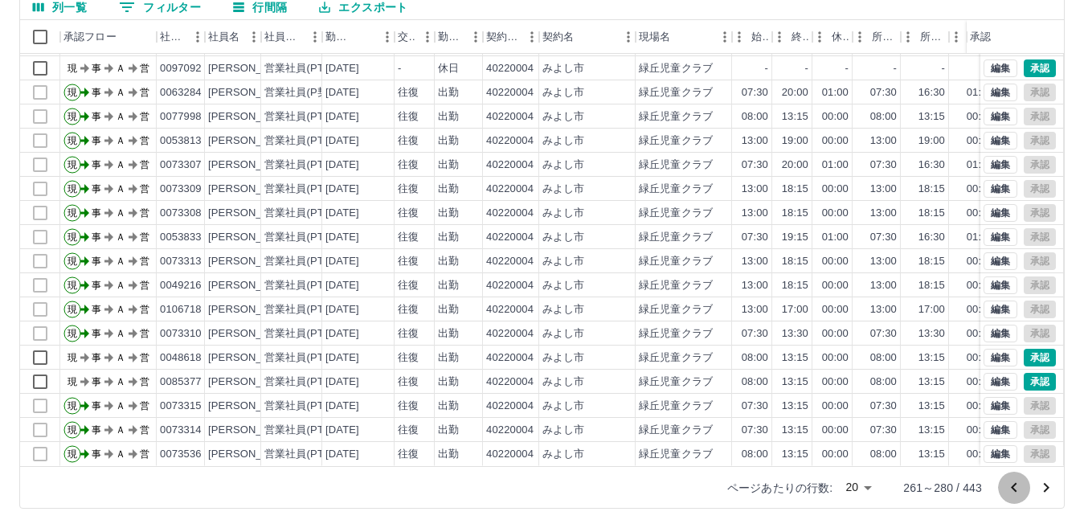
click at [1014, 486] on icon "前のページへ" at bounding box center [1014, 487] width 6 height 10
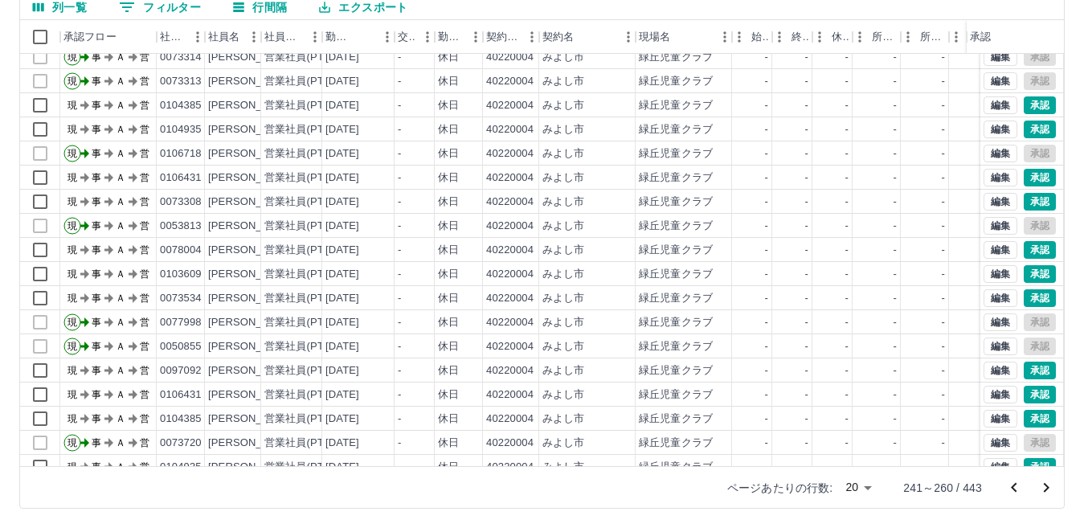
scroll to position [0, 0]
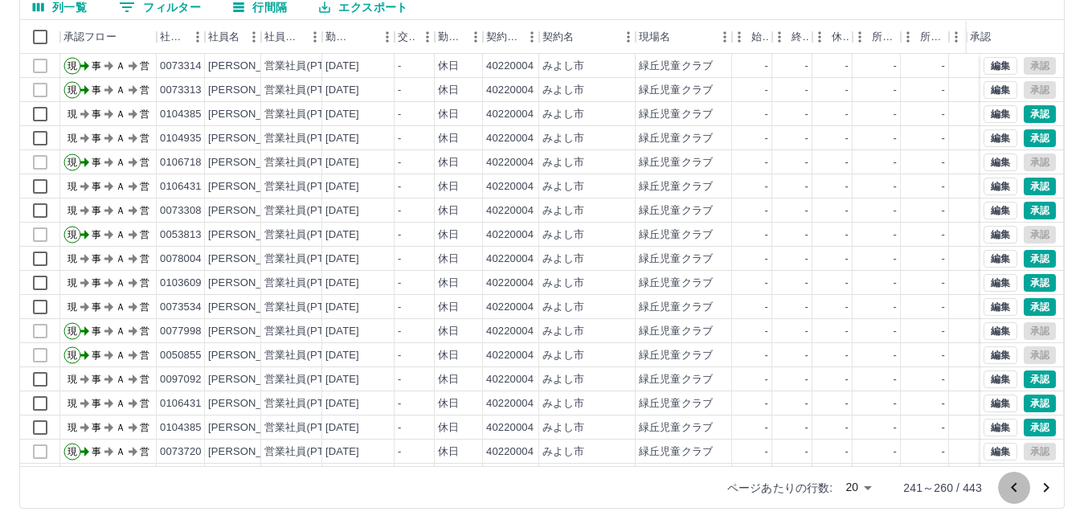
click at [1013, 487] on icon "前のページへ" at bounding box center [1014, 487] width 6 height 10
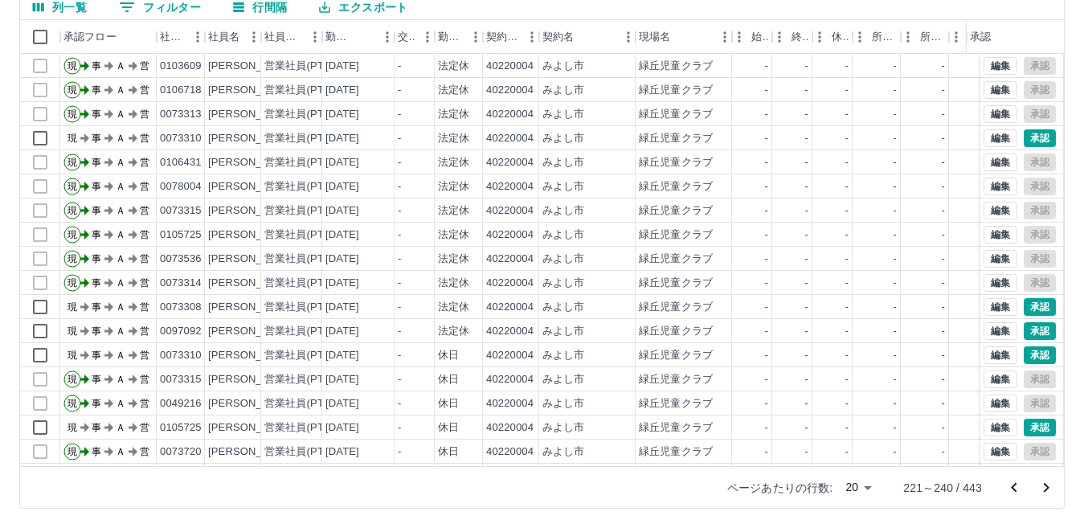
scroll to position [84, 0]
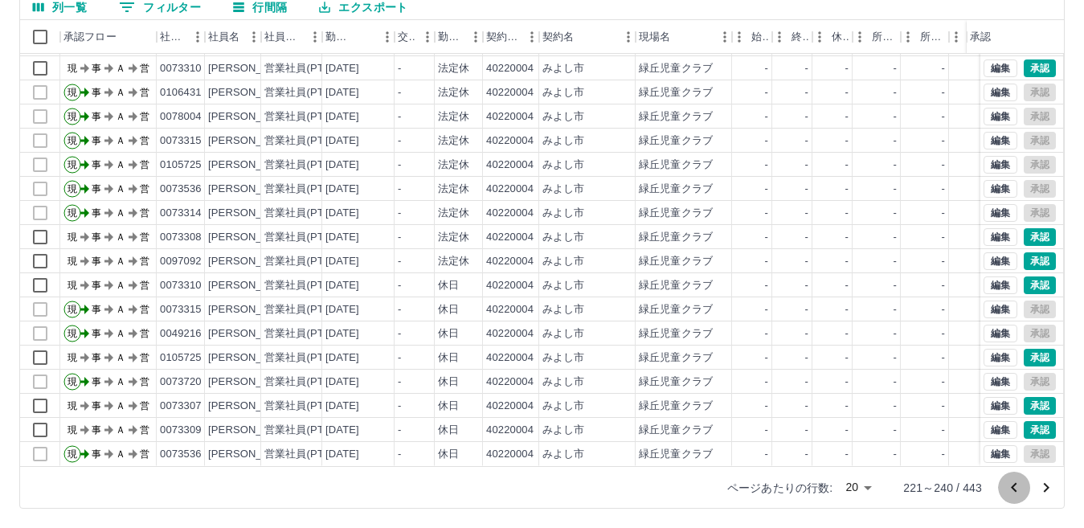
click at [1015, 481] on icon "前のページへ" at bounding box center [1013, 487] width 19 height 19
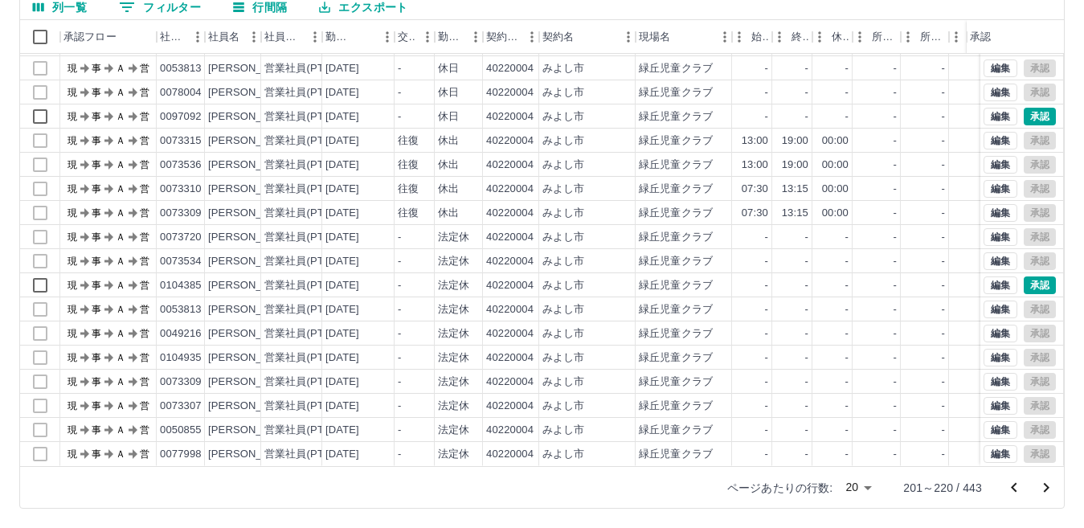
scroll to position [0, 0]
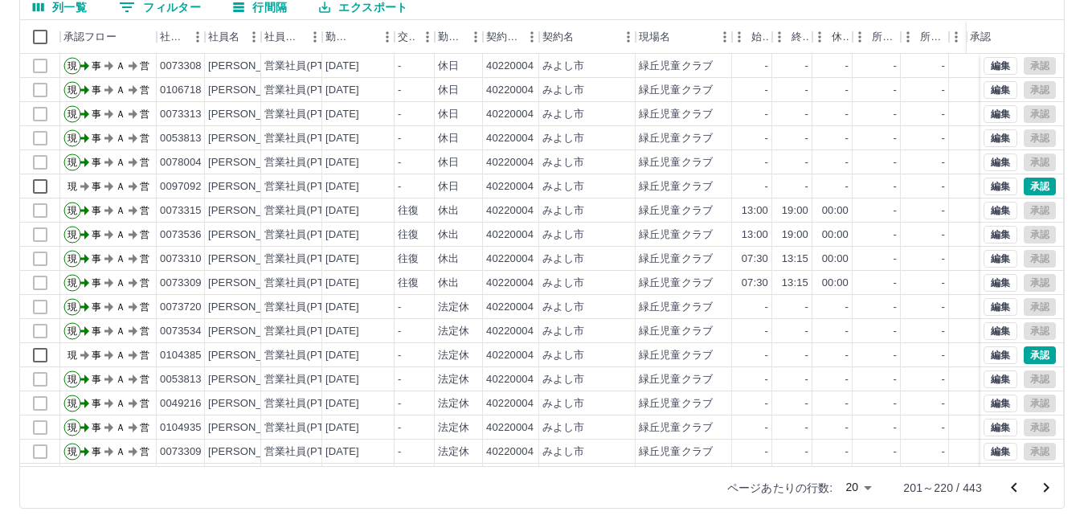
click at [1016, 487] on icon "前のページへ" at bounding box center [1013, 487] width 19 height 19
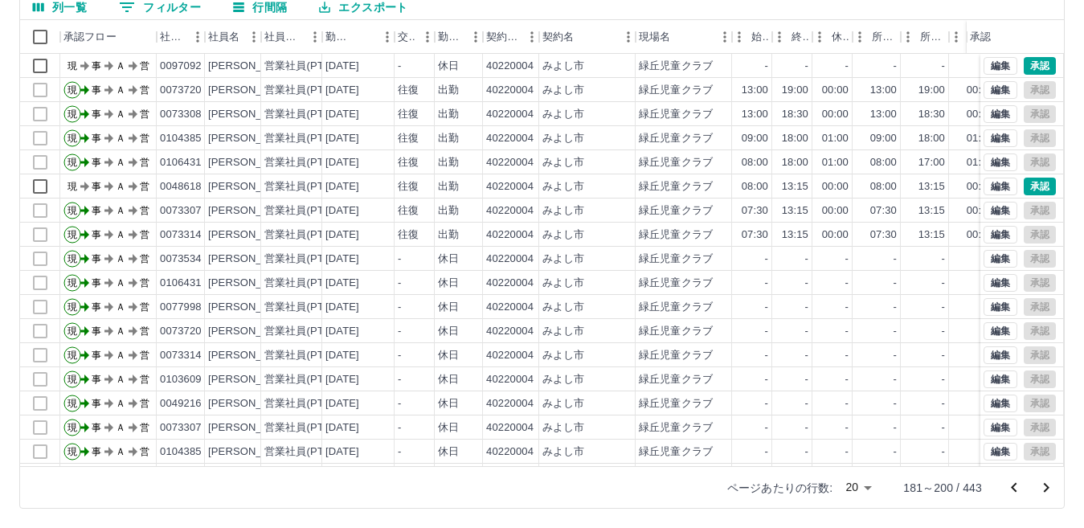
click at [1016, 485] on icon "前のページへ" at bounding box center [1013, 487] width 19 height 19
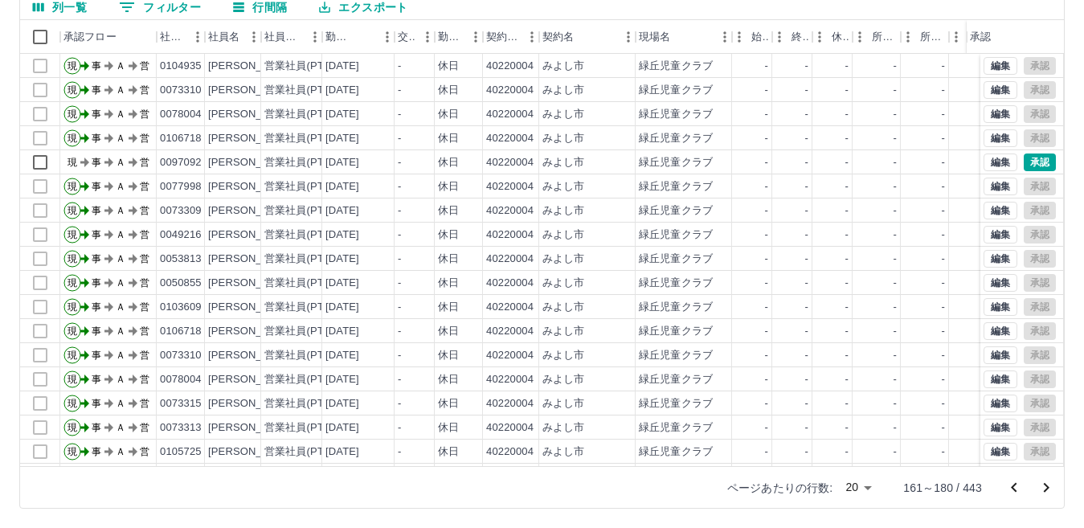
scroll to position [84, 0]
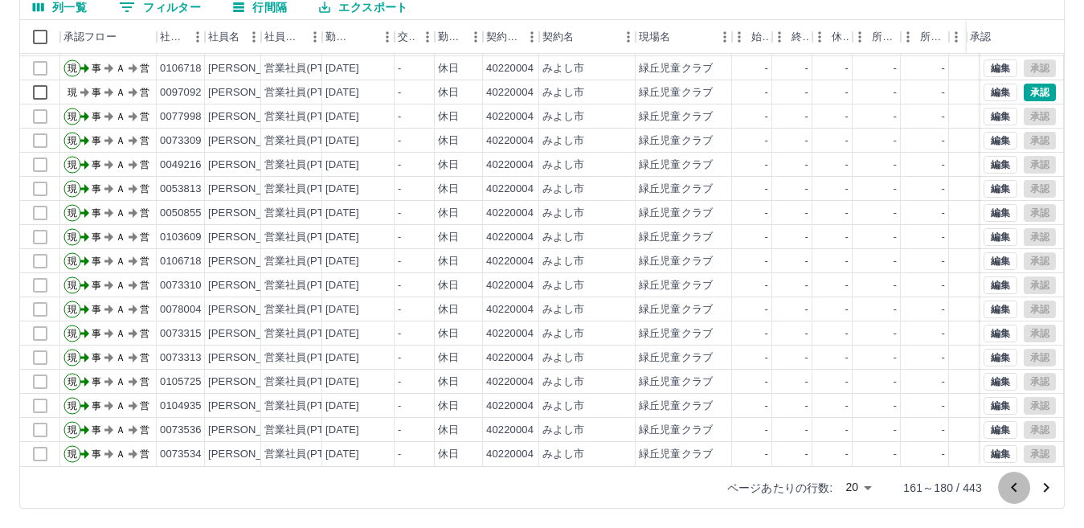
click at [1012, 486] on icon "前のページへ" at bounding box center [1014, 487] width 6 height 10
click at [1012, 487] on icon "前のページへ" at bounding box center [1014, 487] width 6 height 10
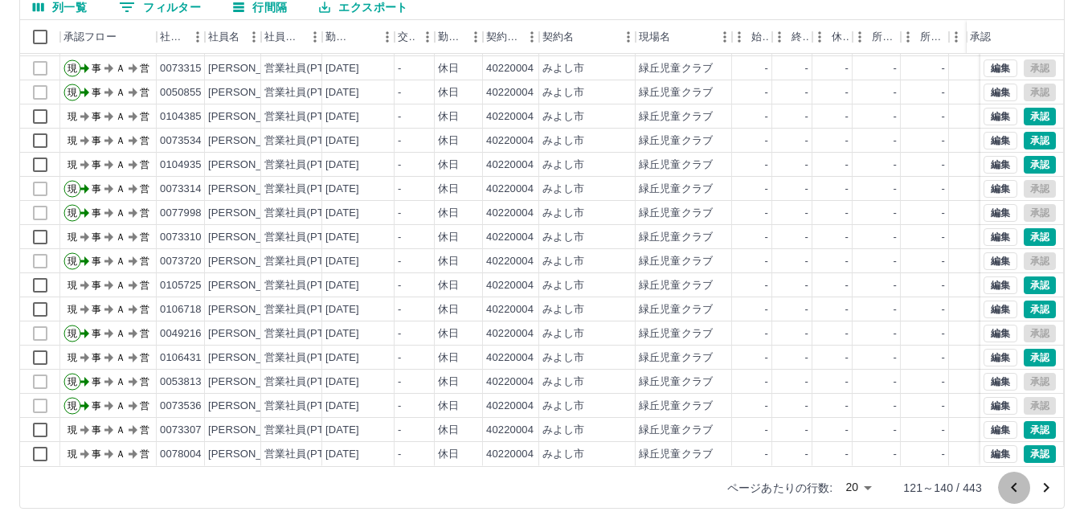
click at [1015, 484] on icon "前のページへ" at bounding box center [1014, 487] width 6 height 10
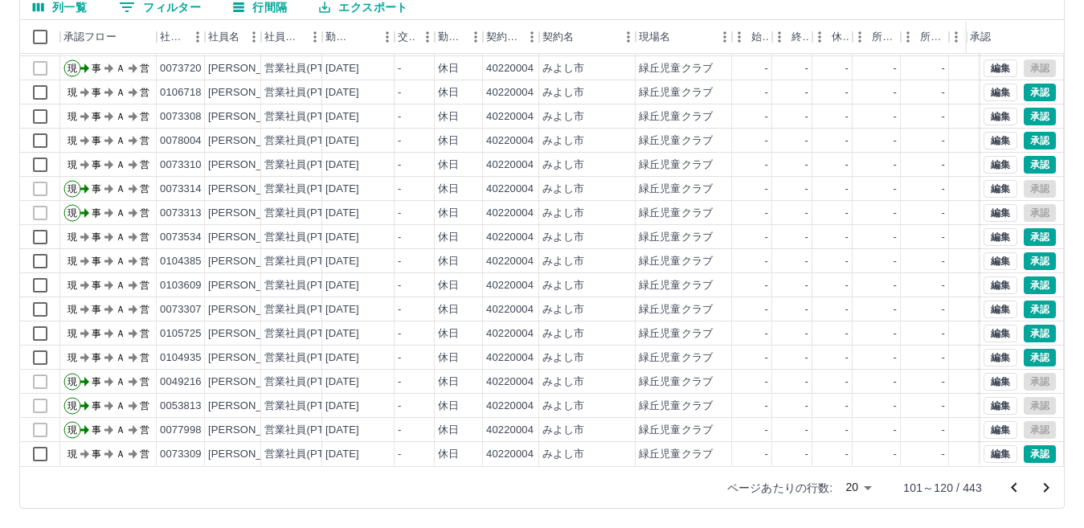
click at [1012, 489] on icon "前のページへ" at bounding box center [1013, 487] width 19 height 19
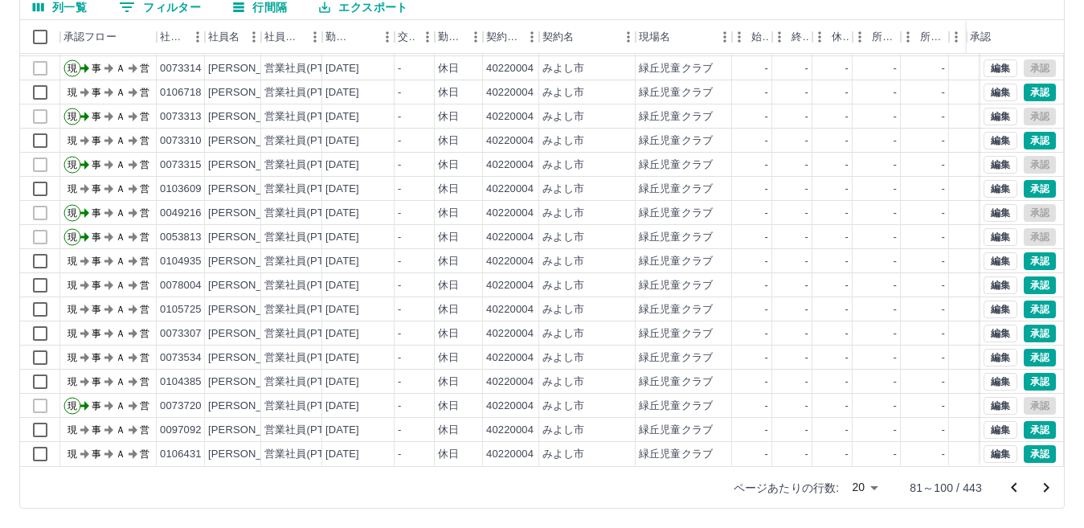
scroll to position [0, 0]
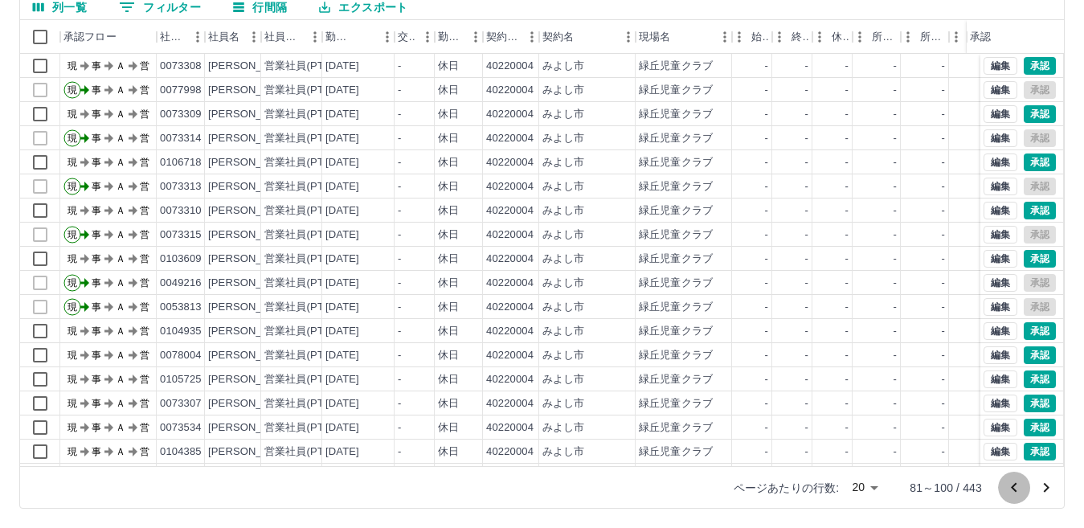
drag, startPoint x: 1013, startPoint y: 486, endPoint x: 1024, endPoint y: 479, distance: 12.7
click at [1015, 485] on icon "前のページへ" at bounding box center [1014, 487] width 6 height 10
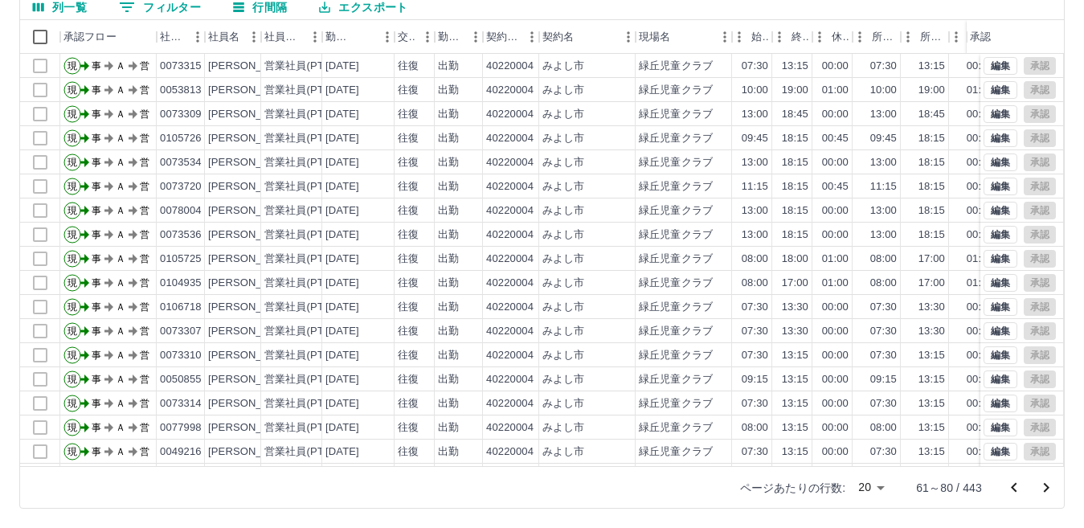
click at [1013, 487] on icon "前のページへ" at bounding box center [1014, 487] width 6 height 10
click at [1015, 485] on icon "前のページへ" at bounding box center [1014, 487] width 6 height 10
click at [1013, 486] on icon "前のページへ" at bounding box center [1014, 487] width 6 height 10
